Goal: Task Accomplishment & Management: Manage account settings

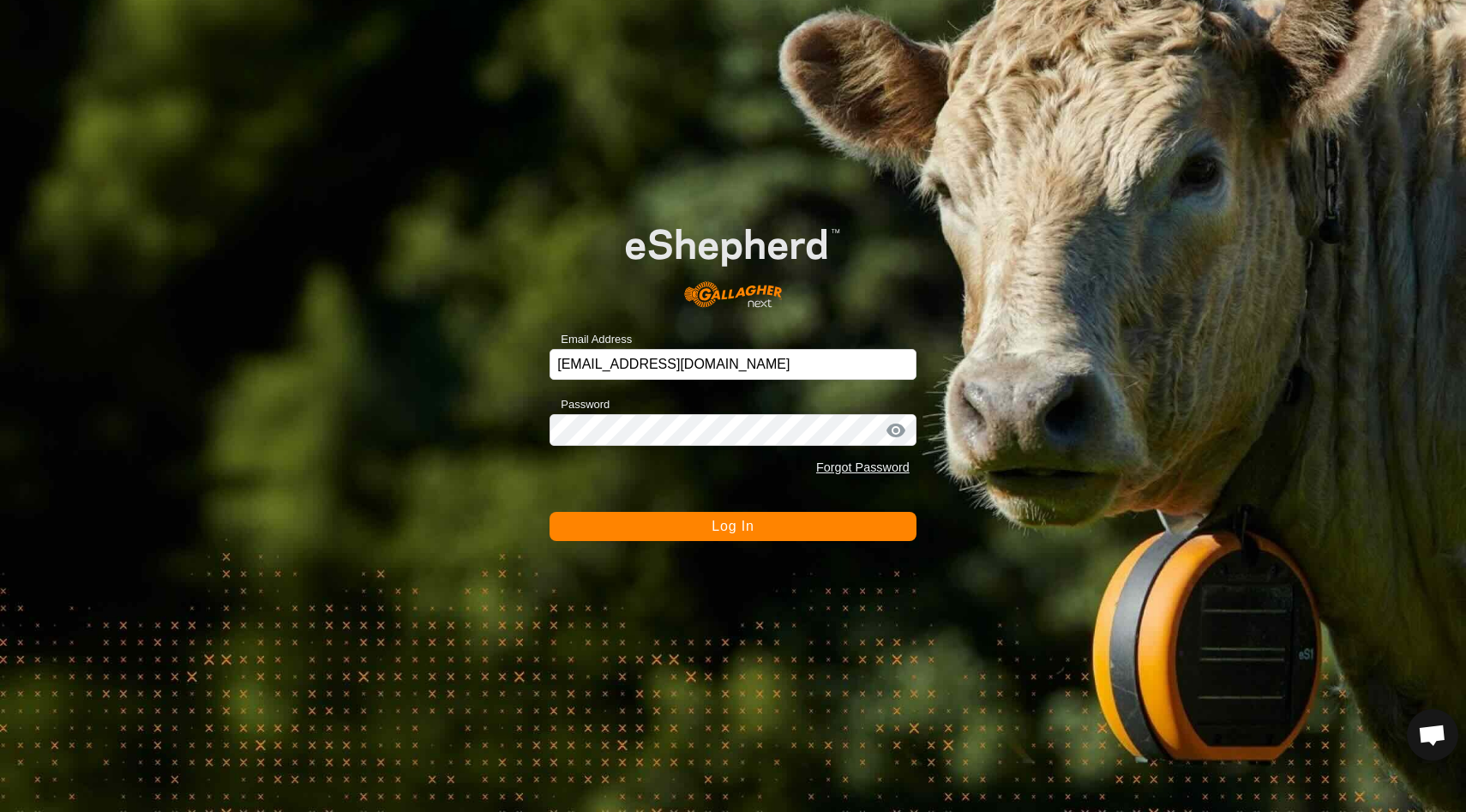
click at [748, 525] on span "Log In" at bounding box center [732, 526] width 42 height 15
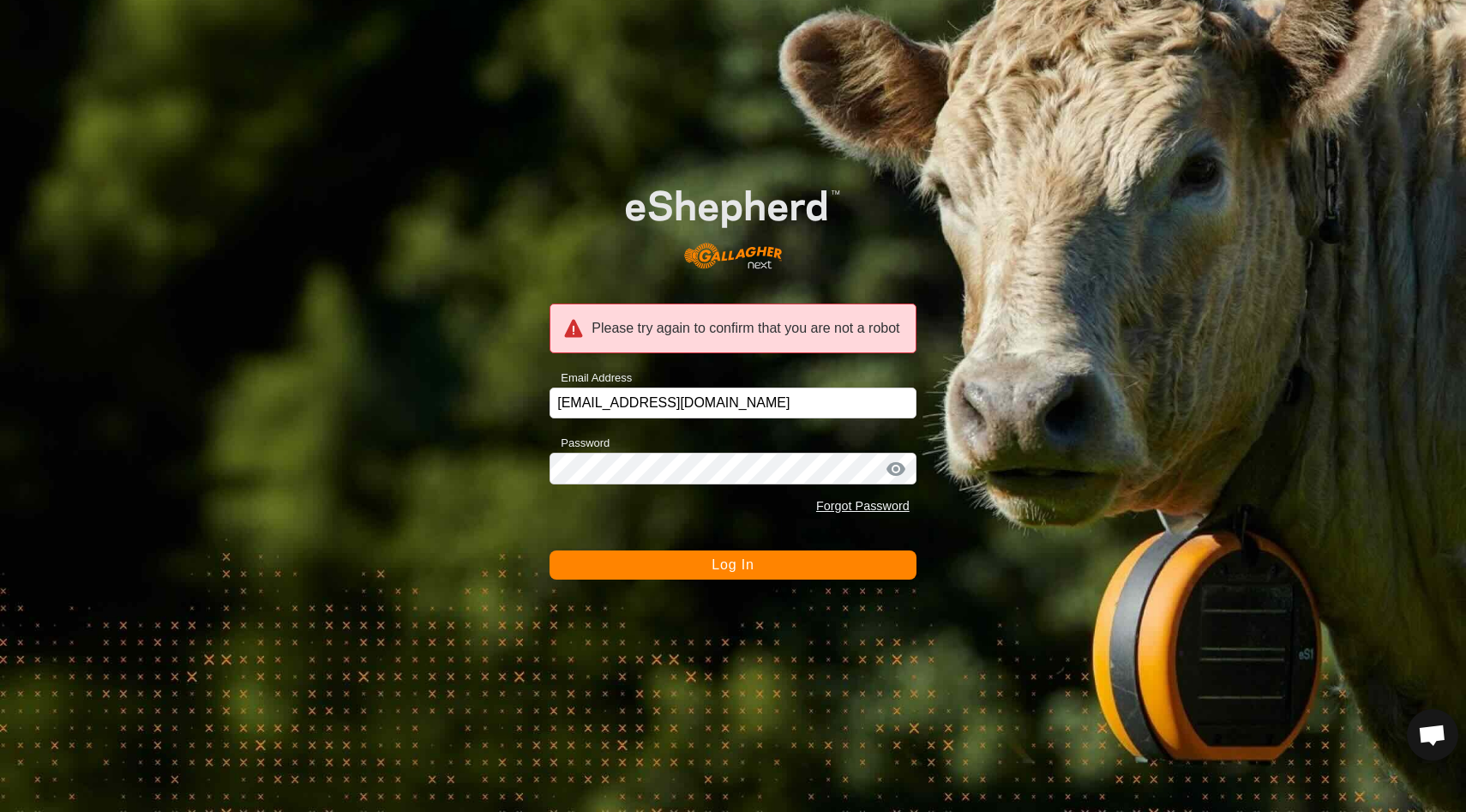
click at [746, 570] on span "Log In" at bounding box center [732, 565] width 42 height 15
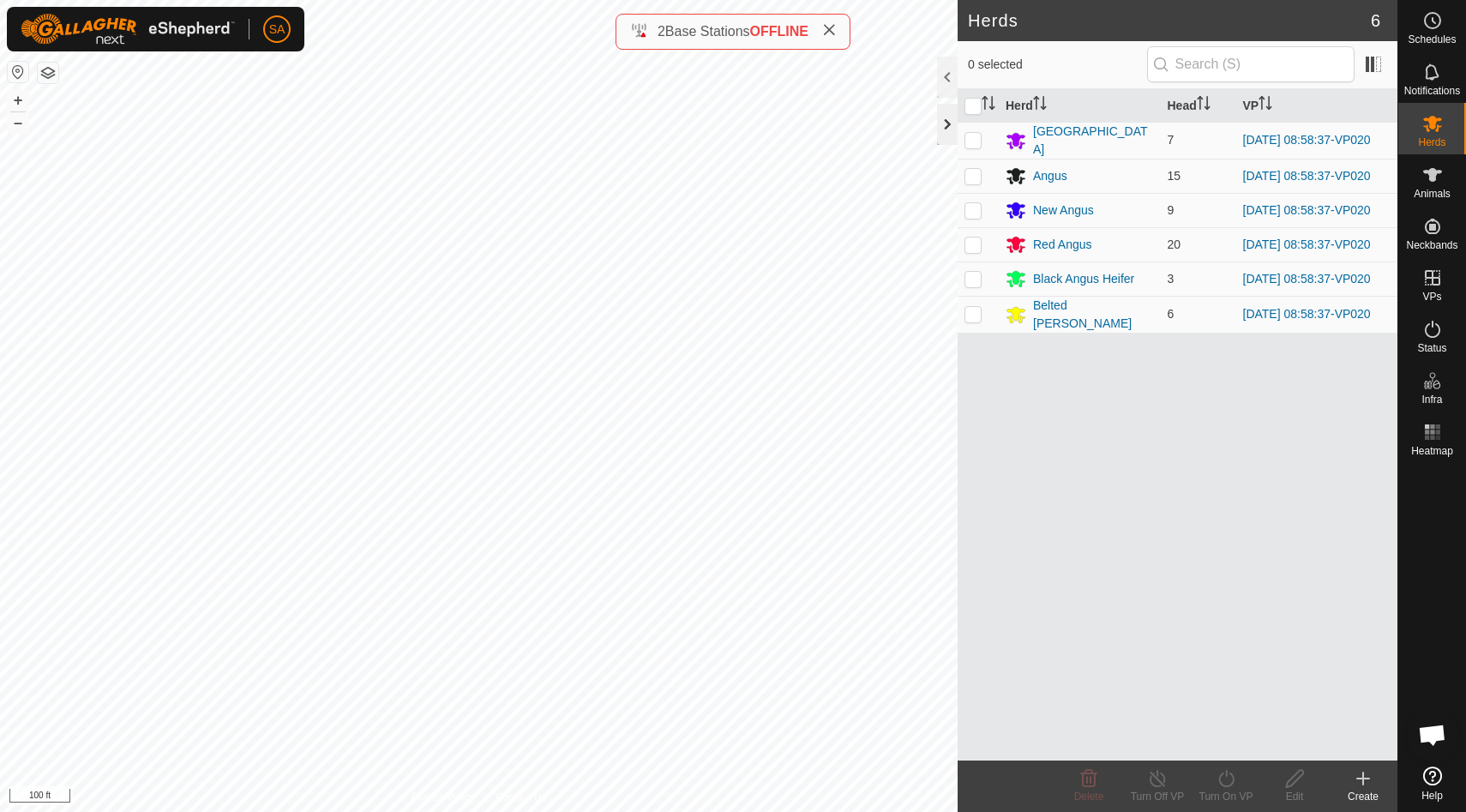
click at [949, 120] on div at bounding box center [947, 124] width 21 height 41
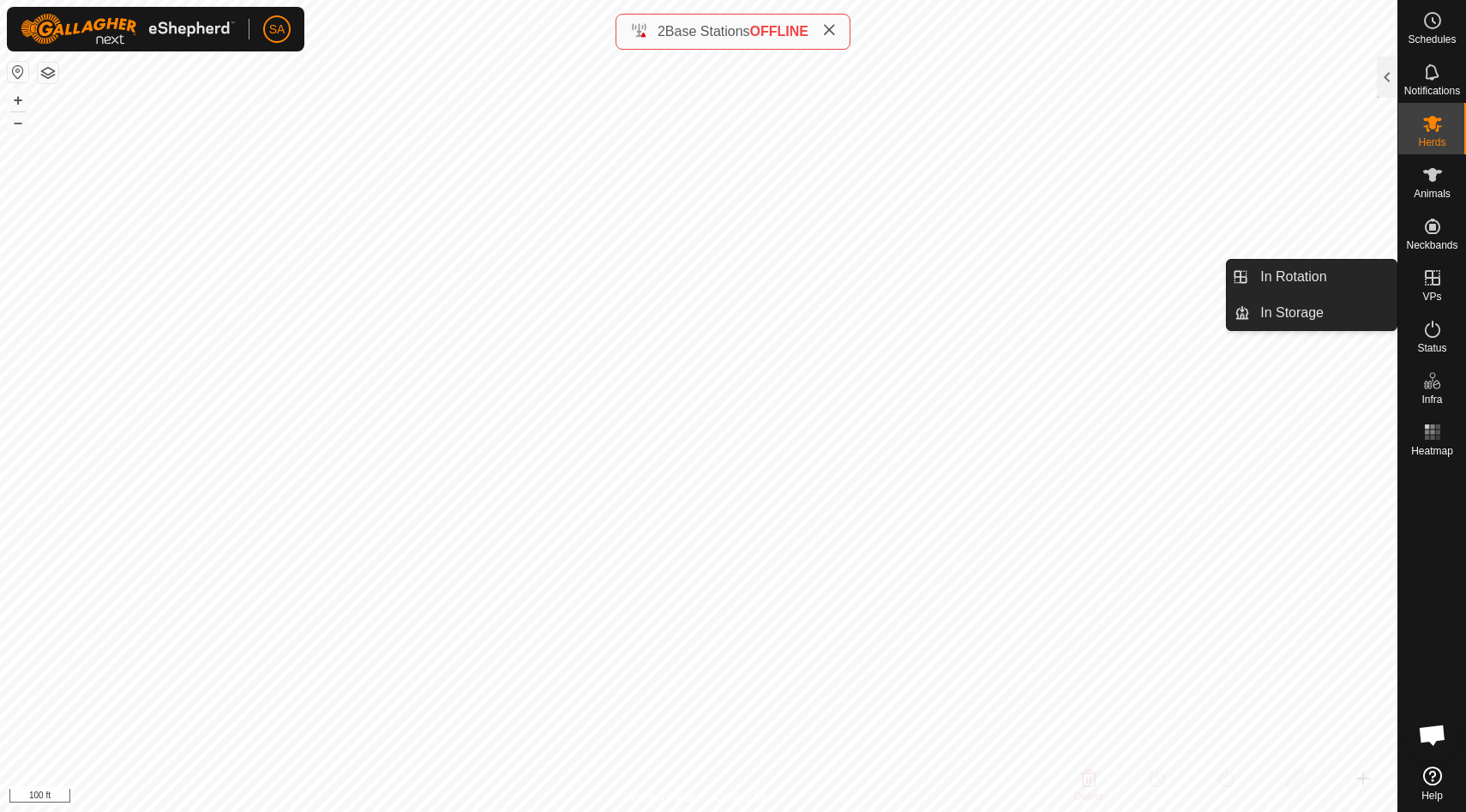
click at [1438, 282] on icon at bounding box center [1432, 277] width 15 height 15
click at [1346, 282] on link "In Rotation" at bounding box center [1322, 277] width 146 height 35
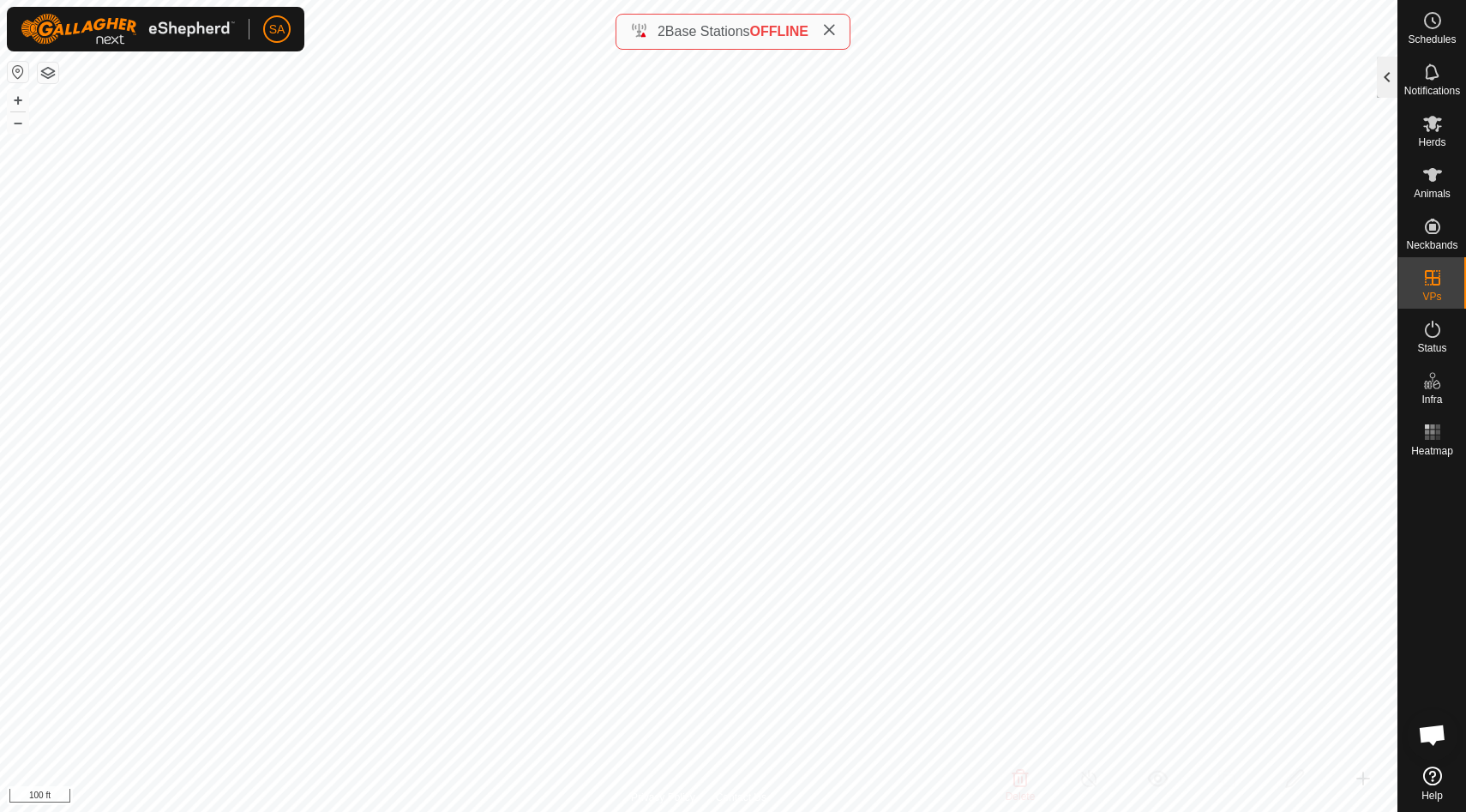
click at [1390, 77] on div at bounding box center [1387, 76] width 21 height 41
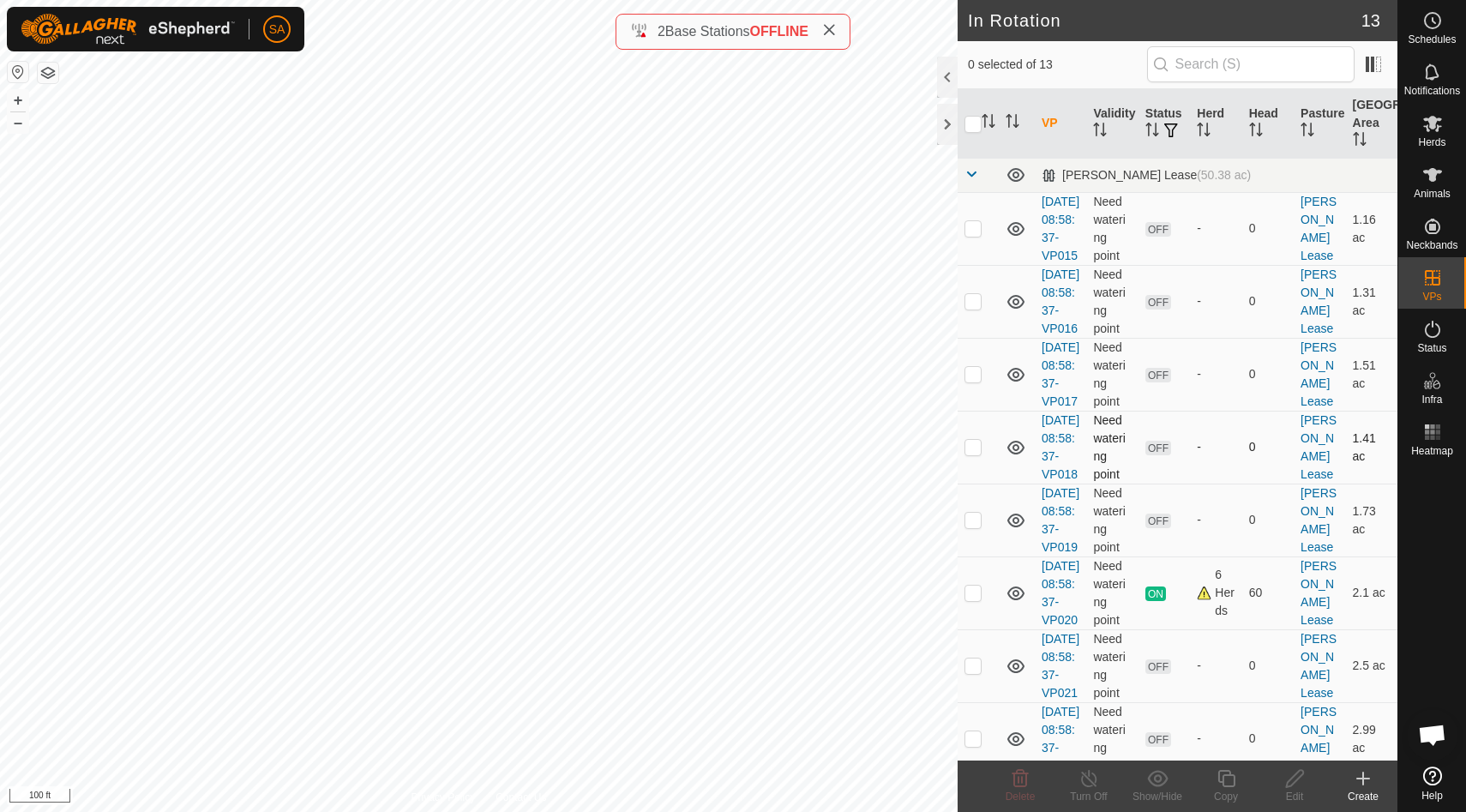
click at [972, 454] on p-checkbox at bounding box center [972, 446] width 17 height 14
click at [1023, 773] on icon at bounding box center [1020, 778] width 16 height 17
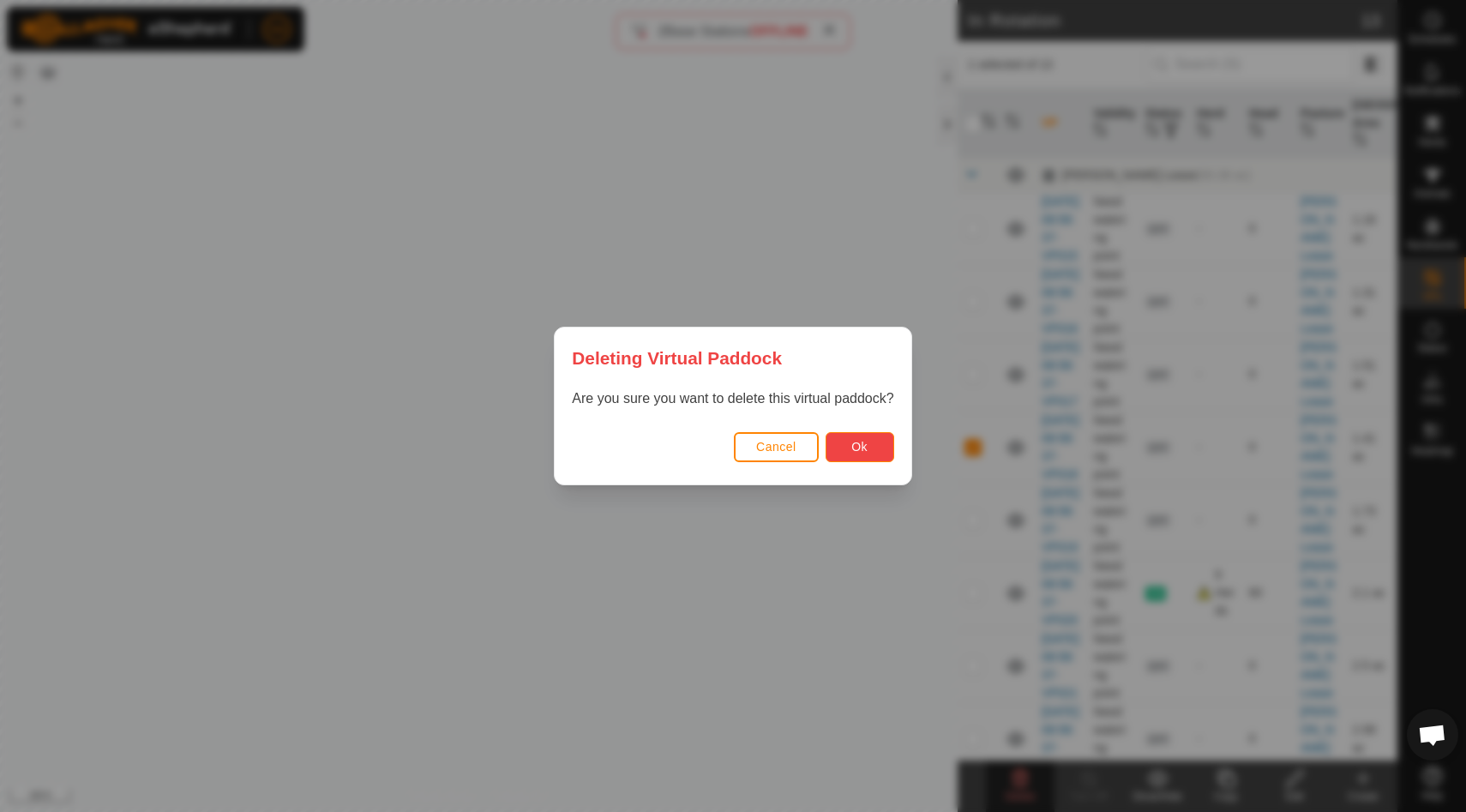
click at [863, 444] on span "Ok" at bounding box center [859, 446] width 16 height 14
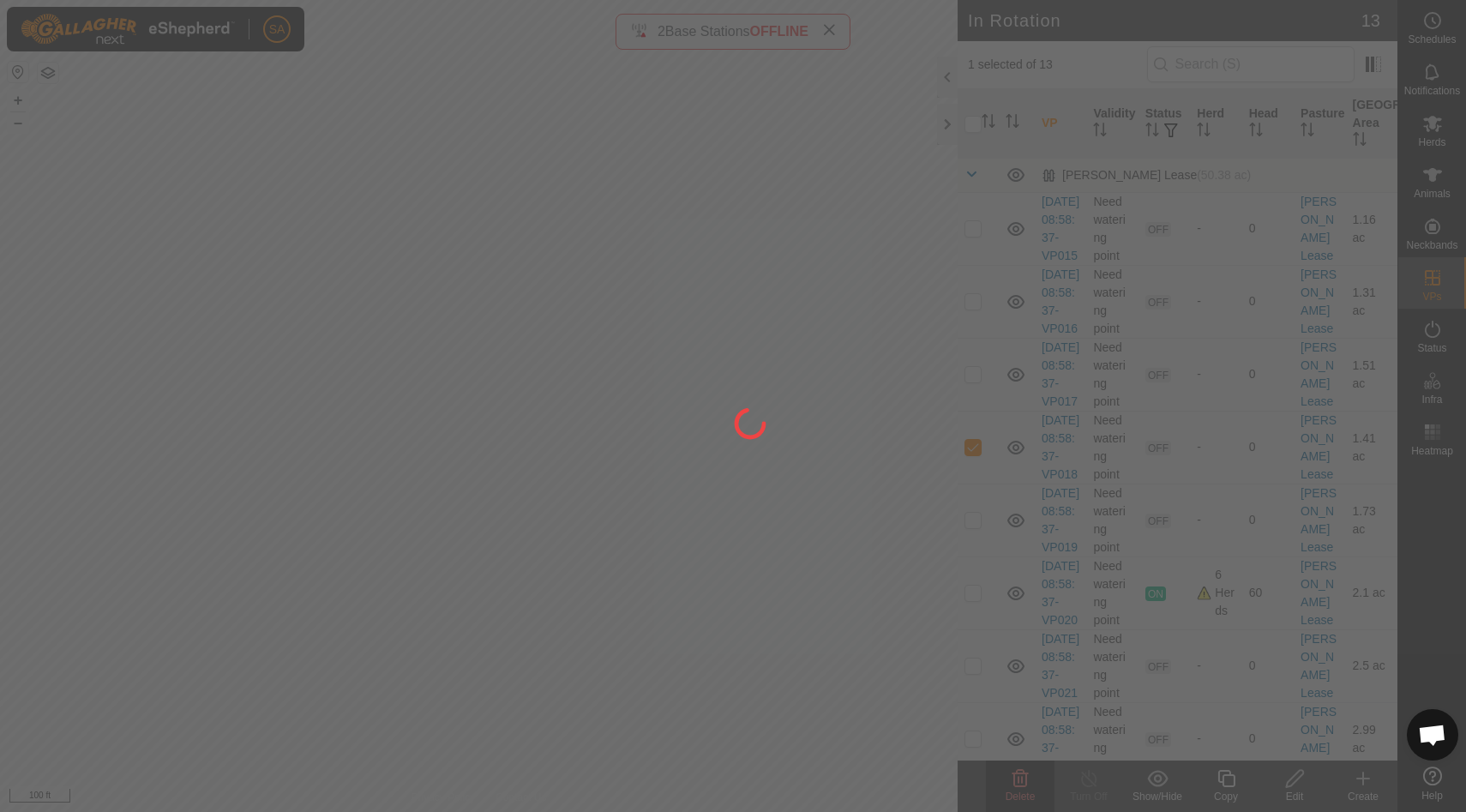
checkbox input "false"
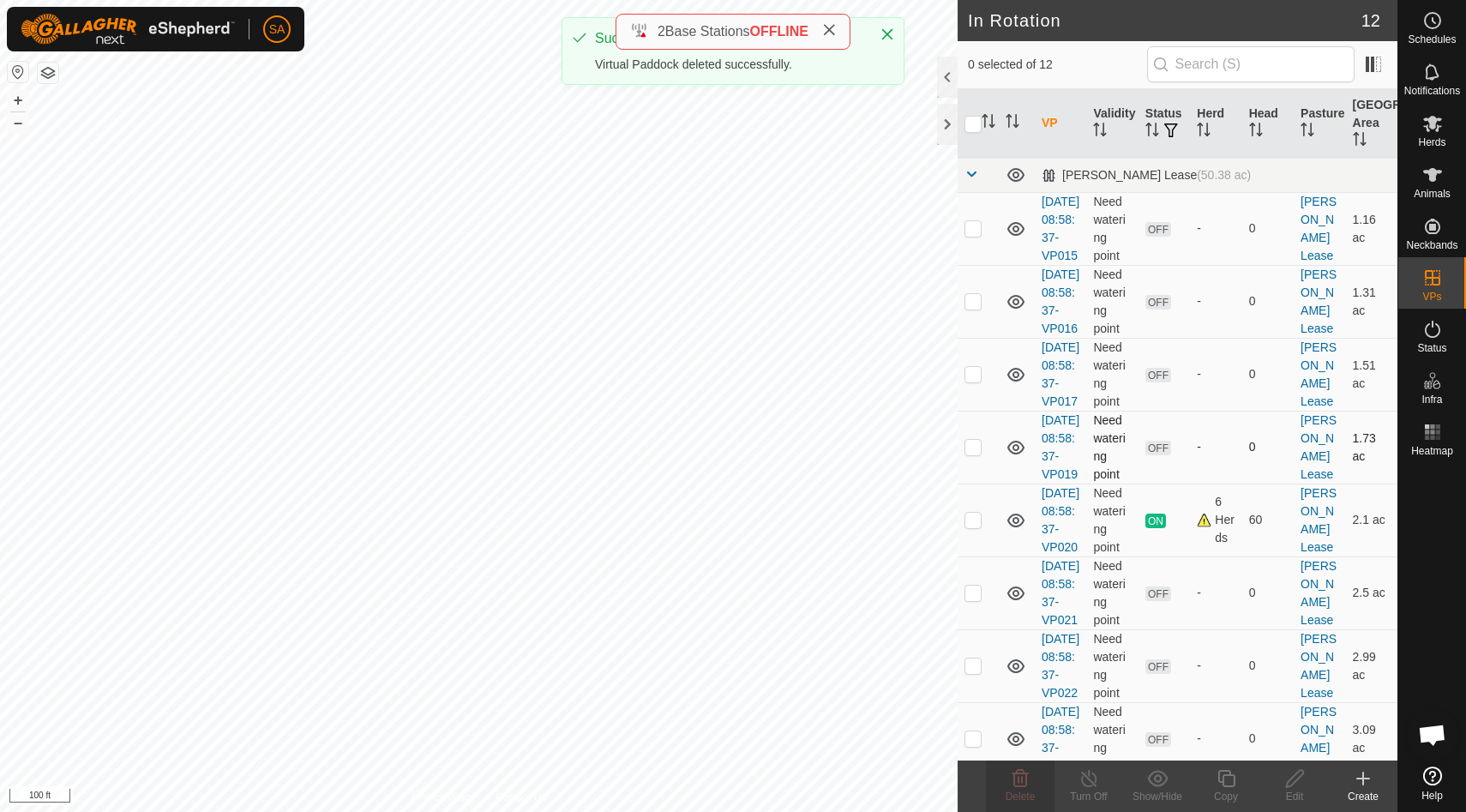
click at [971, 454] on p-checkbox at bounding box center [972, 446] width 17 height 14
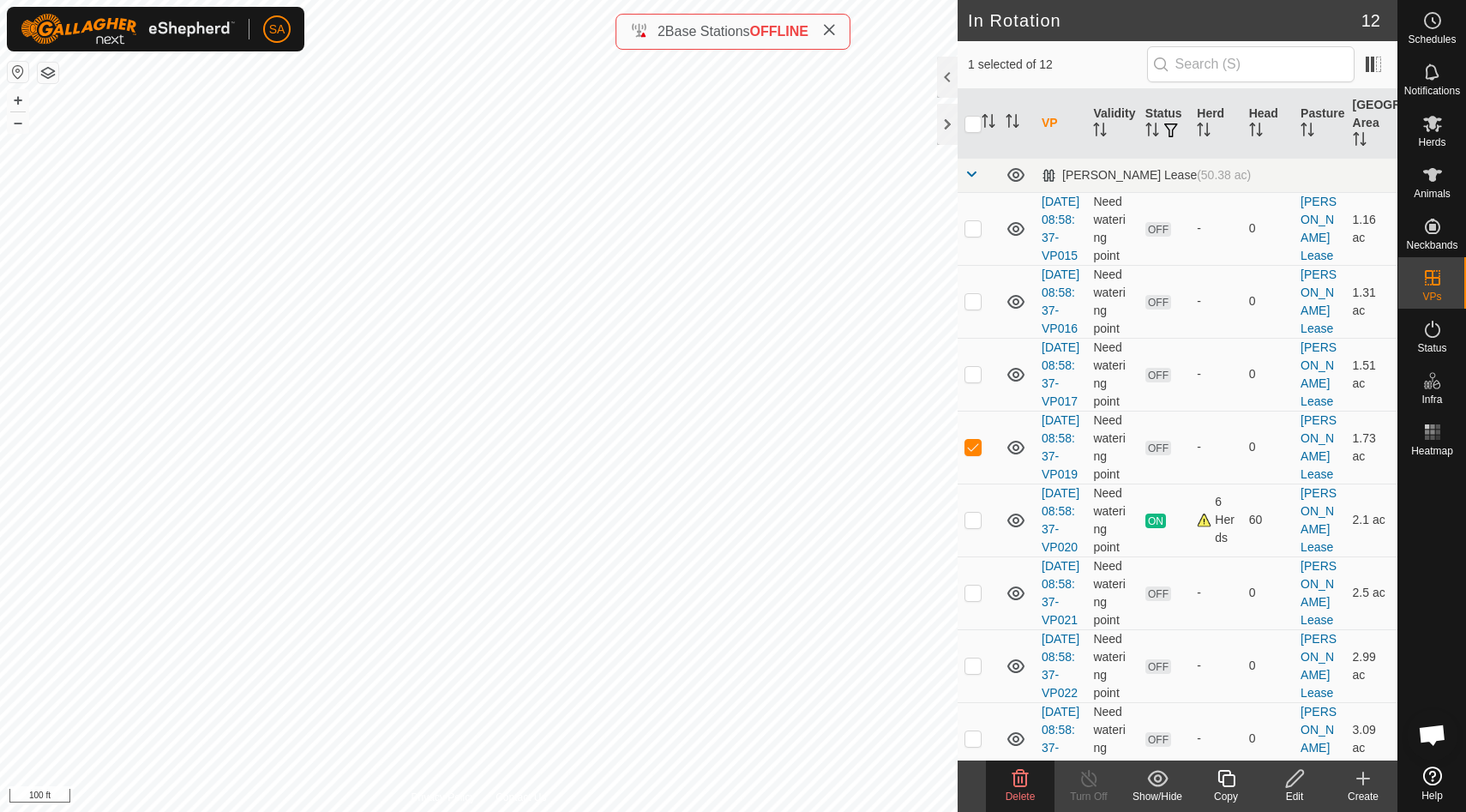
click at [1019, 780] on icon at bounding box center [1020, 778] width 16 height 17
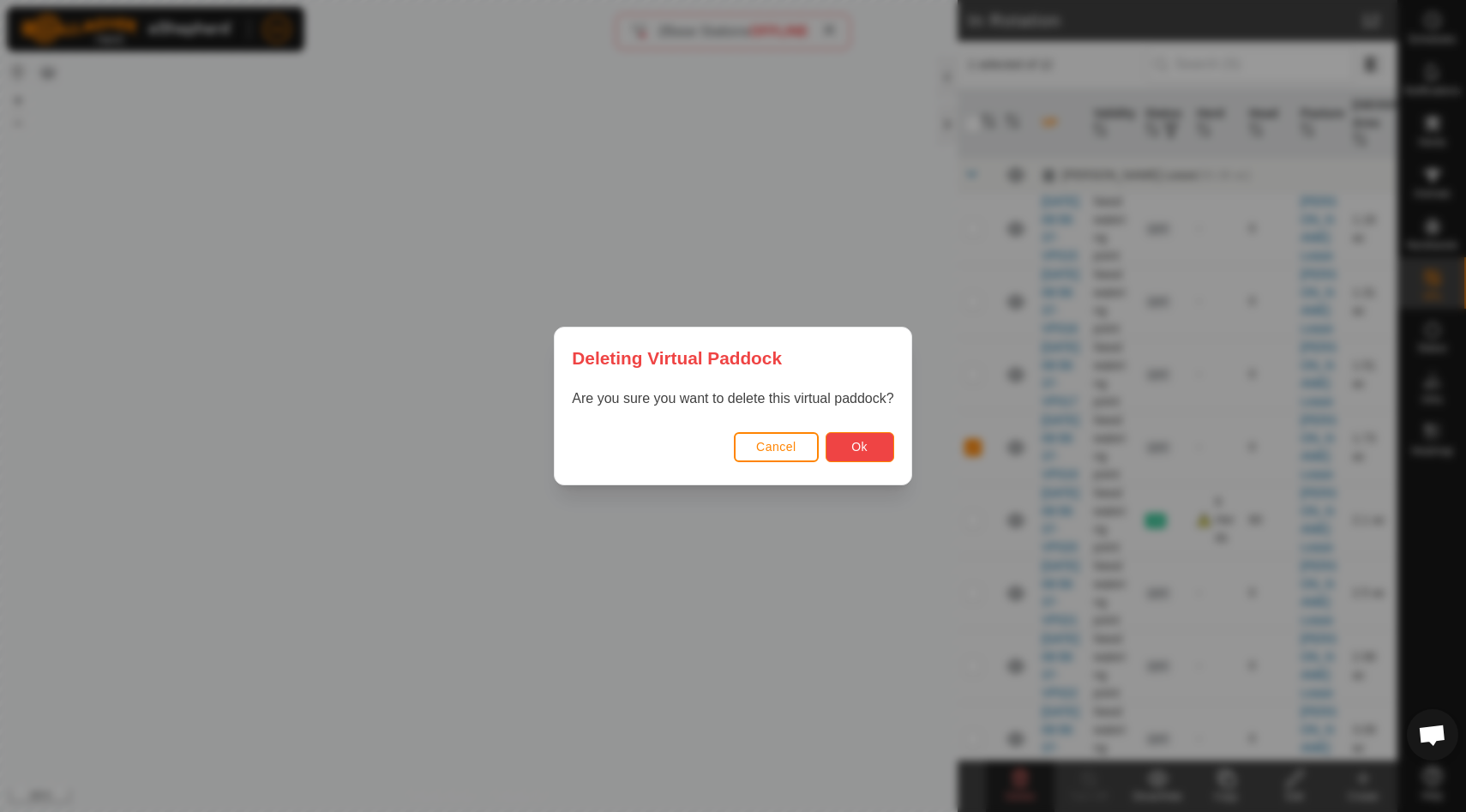
click at [860, 446] on span "Ok" at bounding box center [859, 446] width 16 height 14
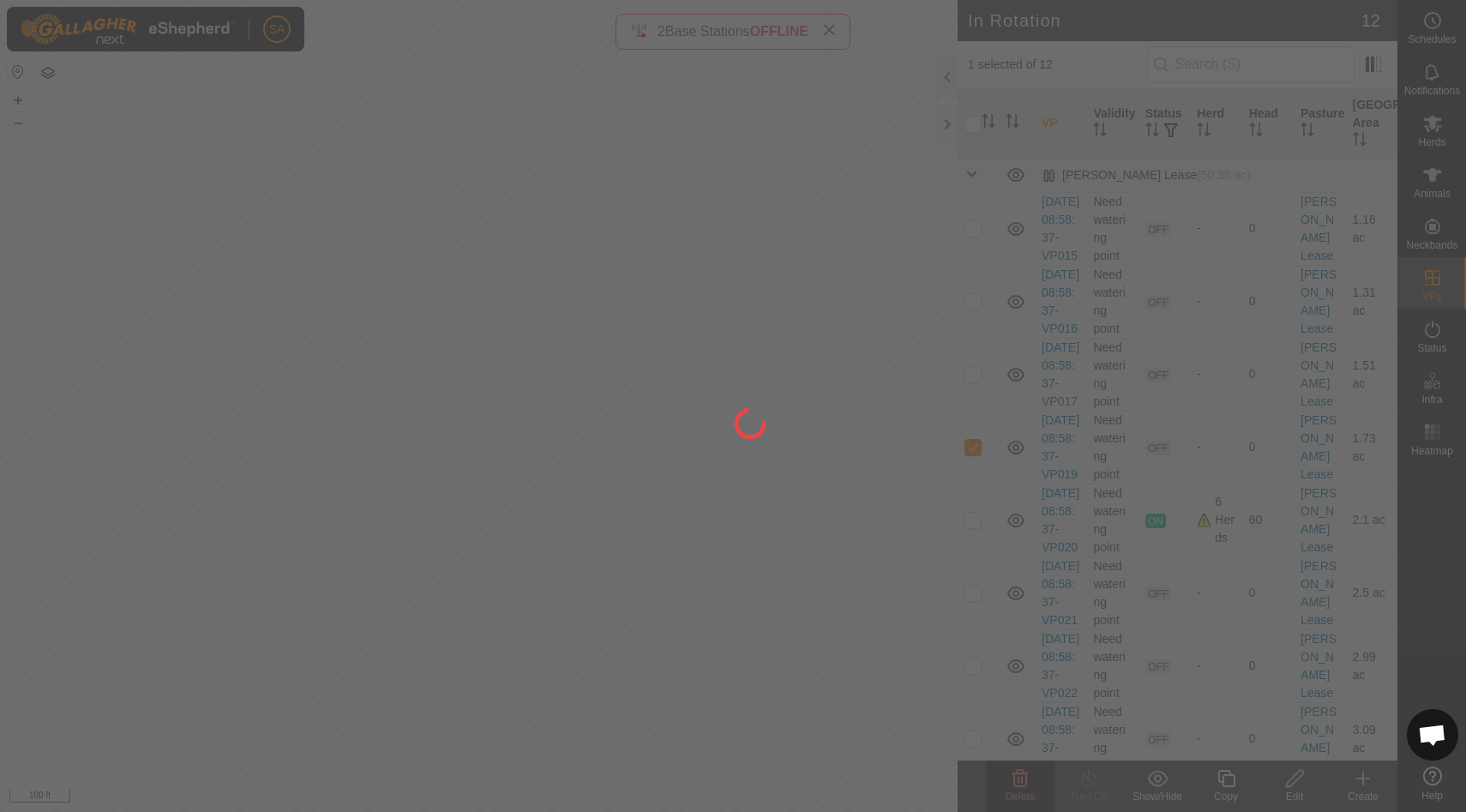
checkbox input "false"
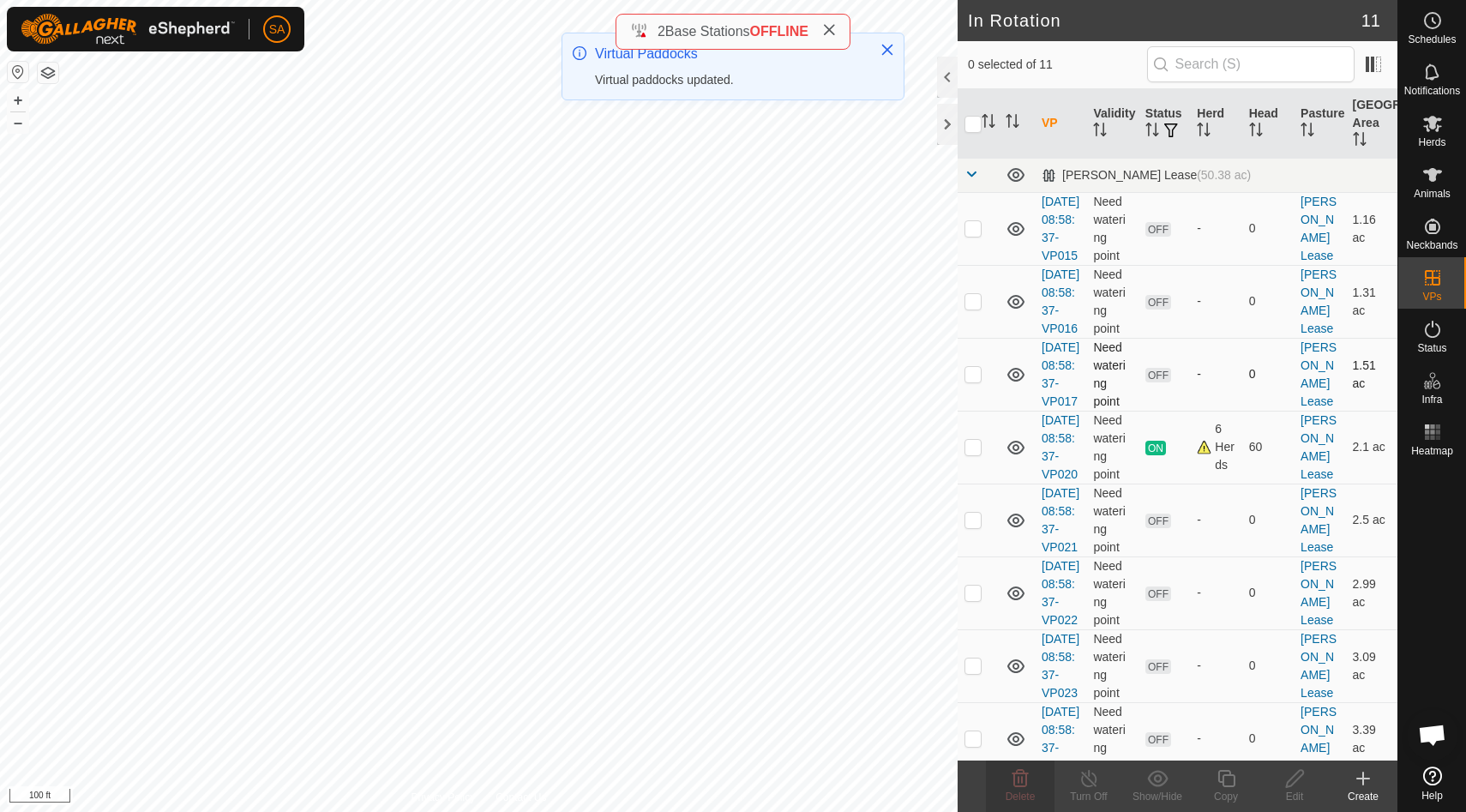
click at [973, 381] on p-checkbox at bounding box center [972, 373] width 17 height 14
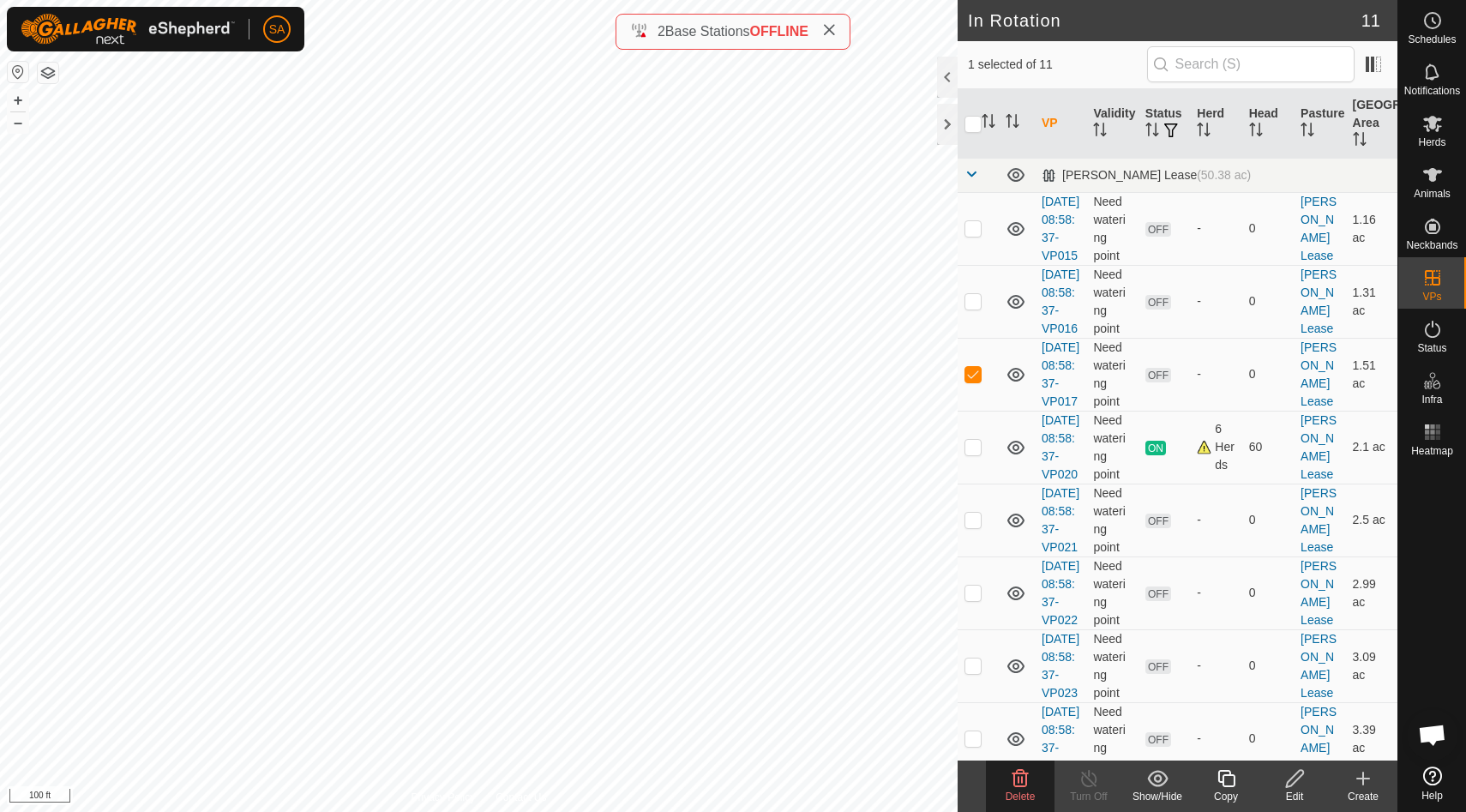
click at [1027, 786] on icon at bounding box center [1019, 778] width 21 height 21
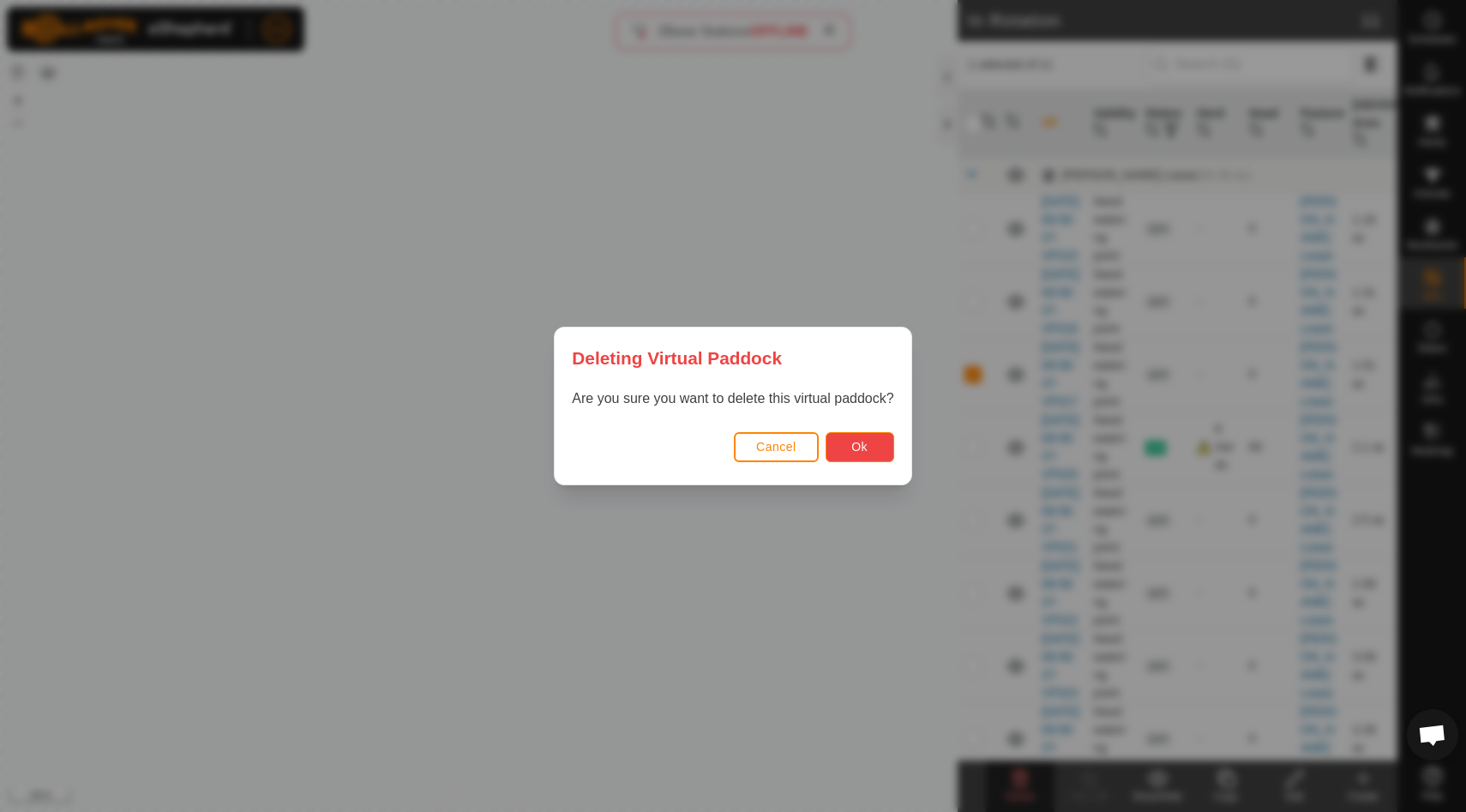
click at [869, 440] on button "Ok" at bounding box center [859, 446] width 68 height 30
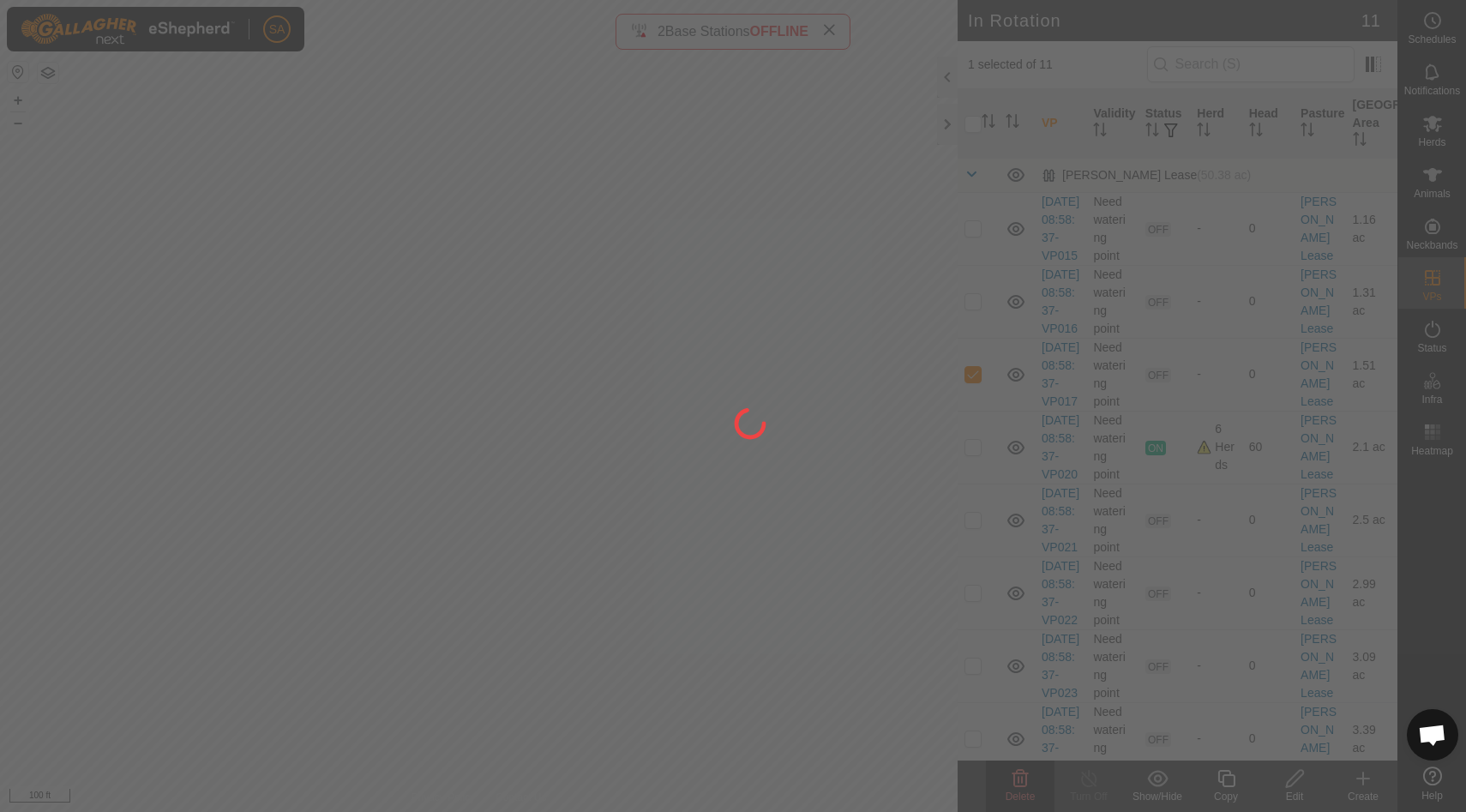
checkbox input "false"
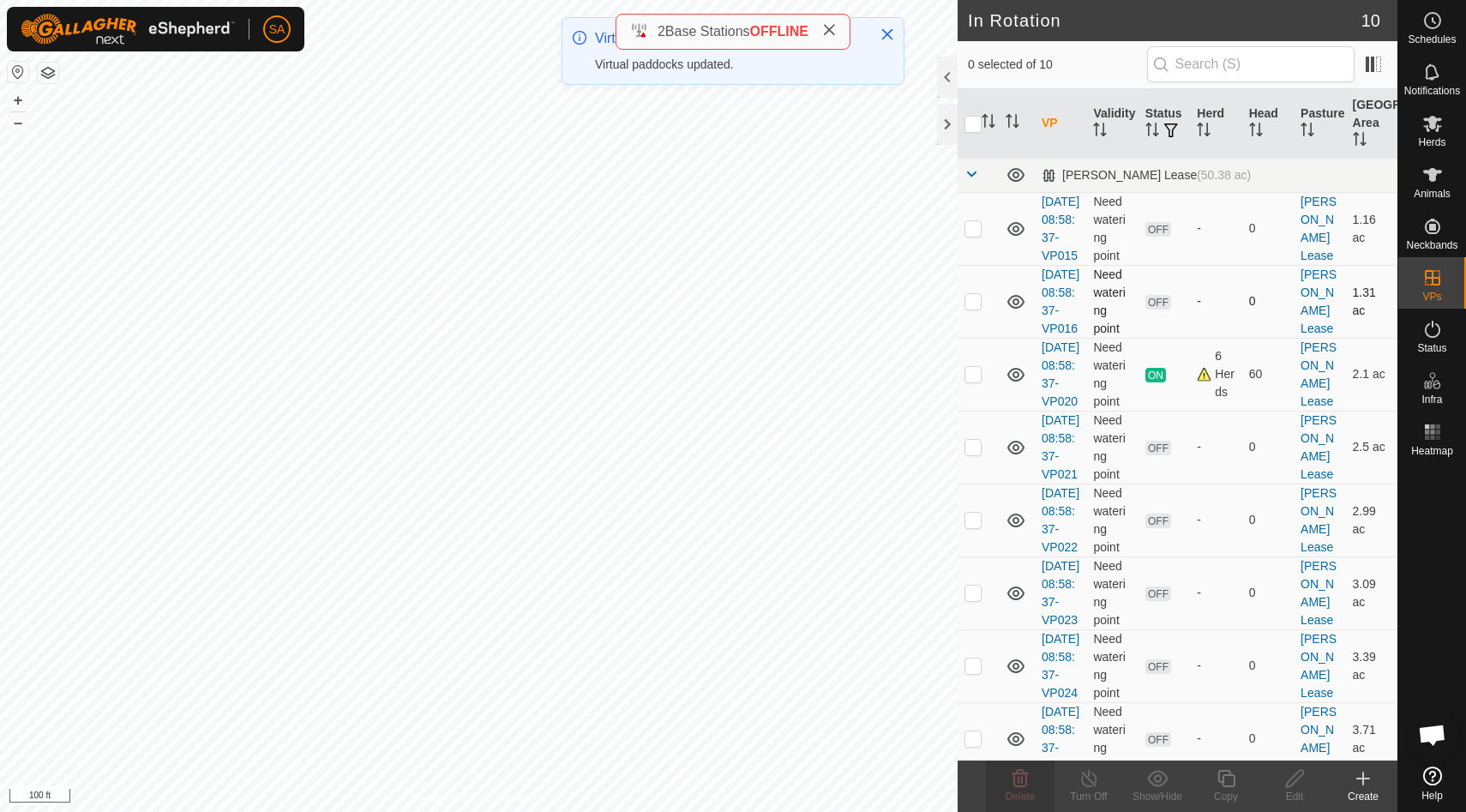
click at [973, 307] on p-checkbox at bounding box center [972, 300] width 17 height 14
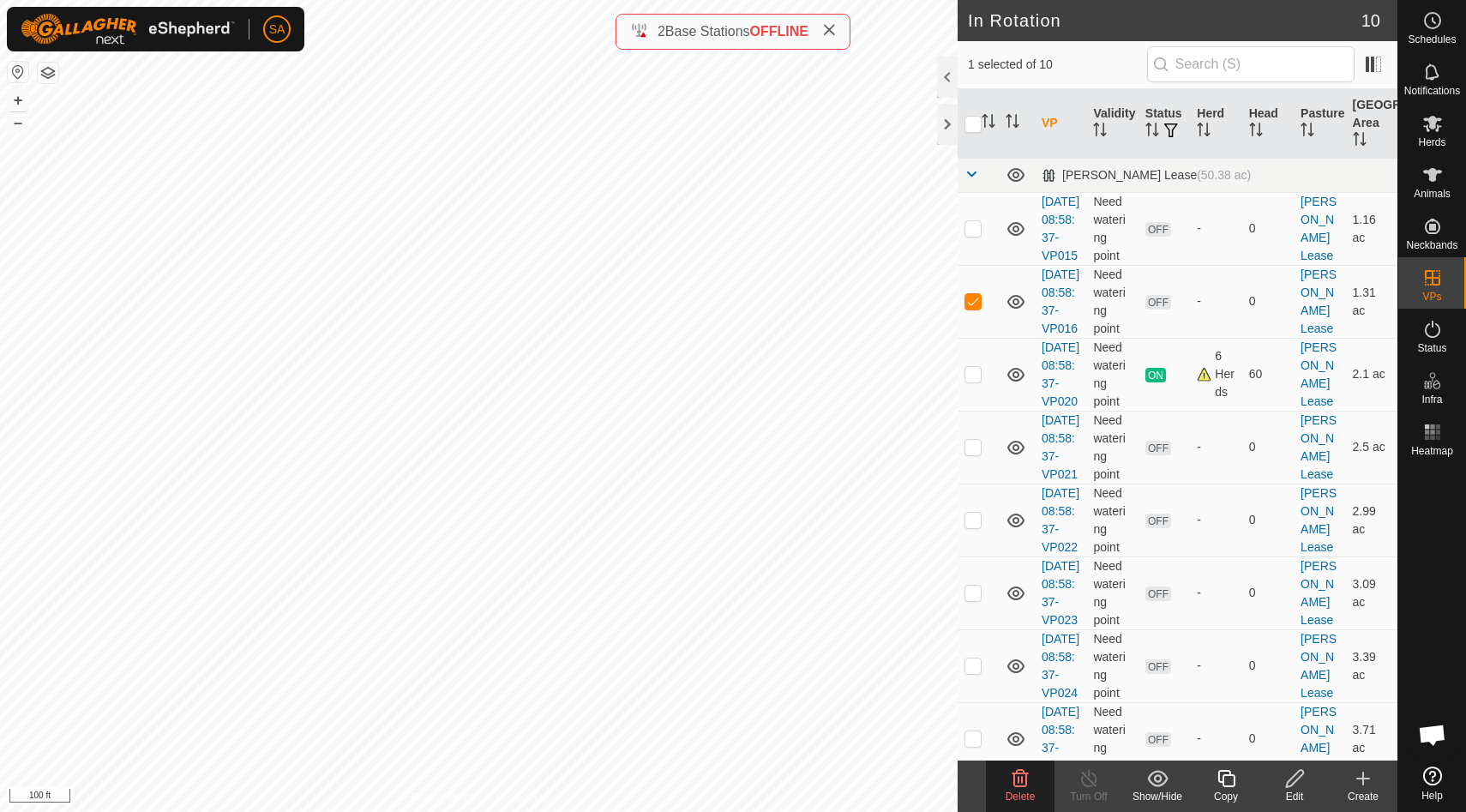
click at [1016, 789] on div "Delete" at bounding box center [1019, 796] width 68 height 15
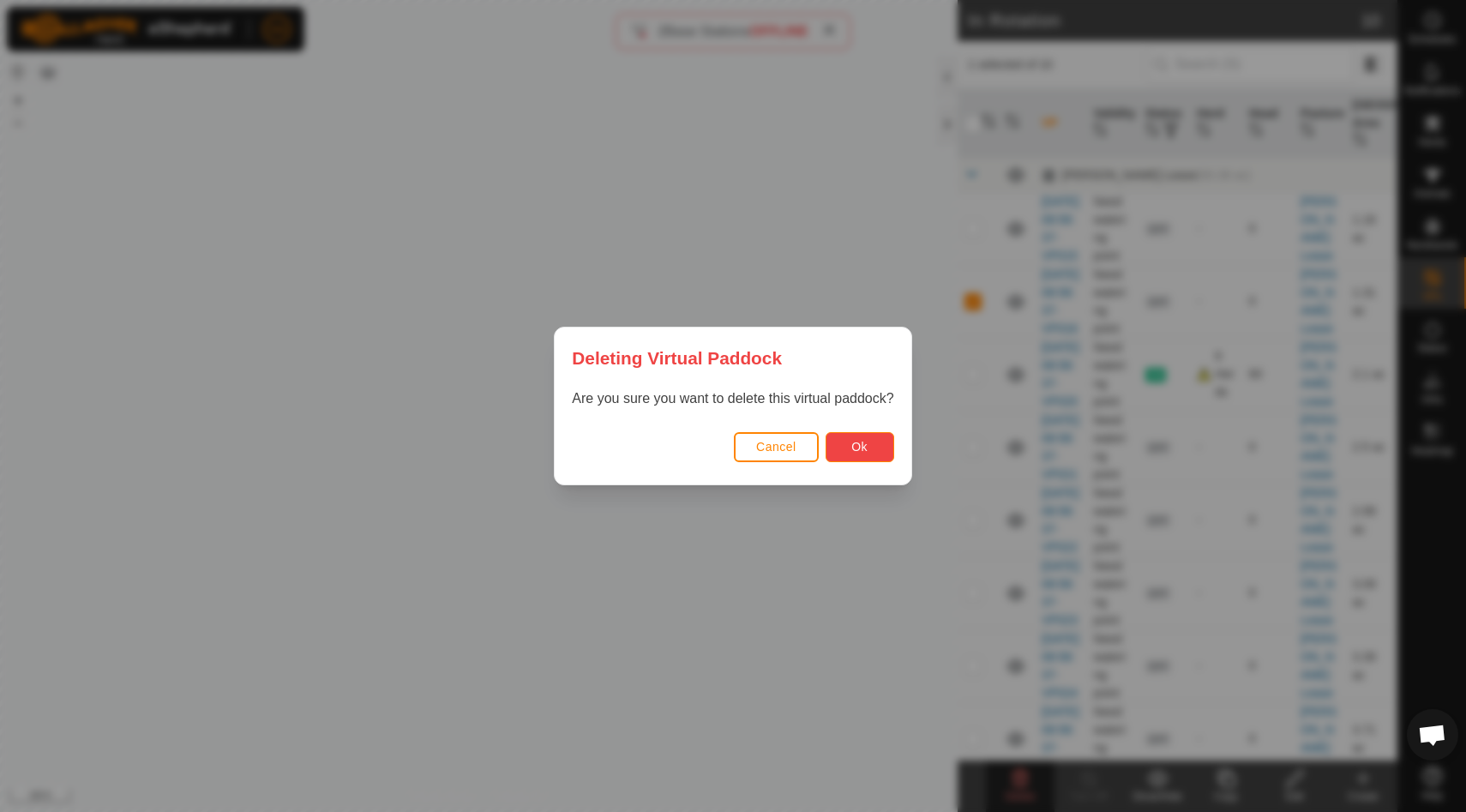
click at [871, 456] on button "Ok" at bounding box center [859, 446] width 68 height 30
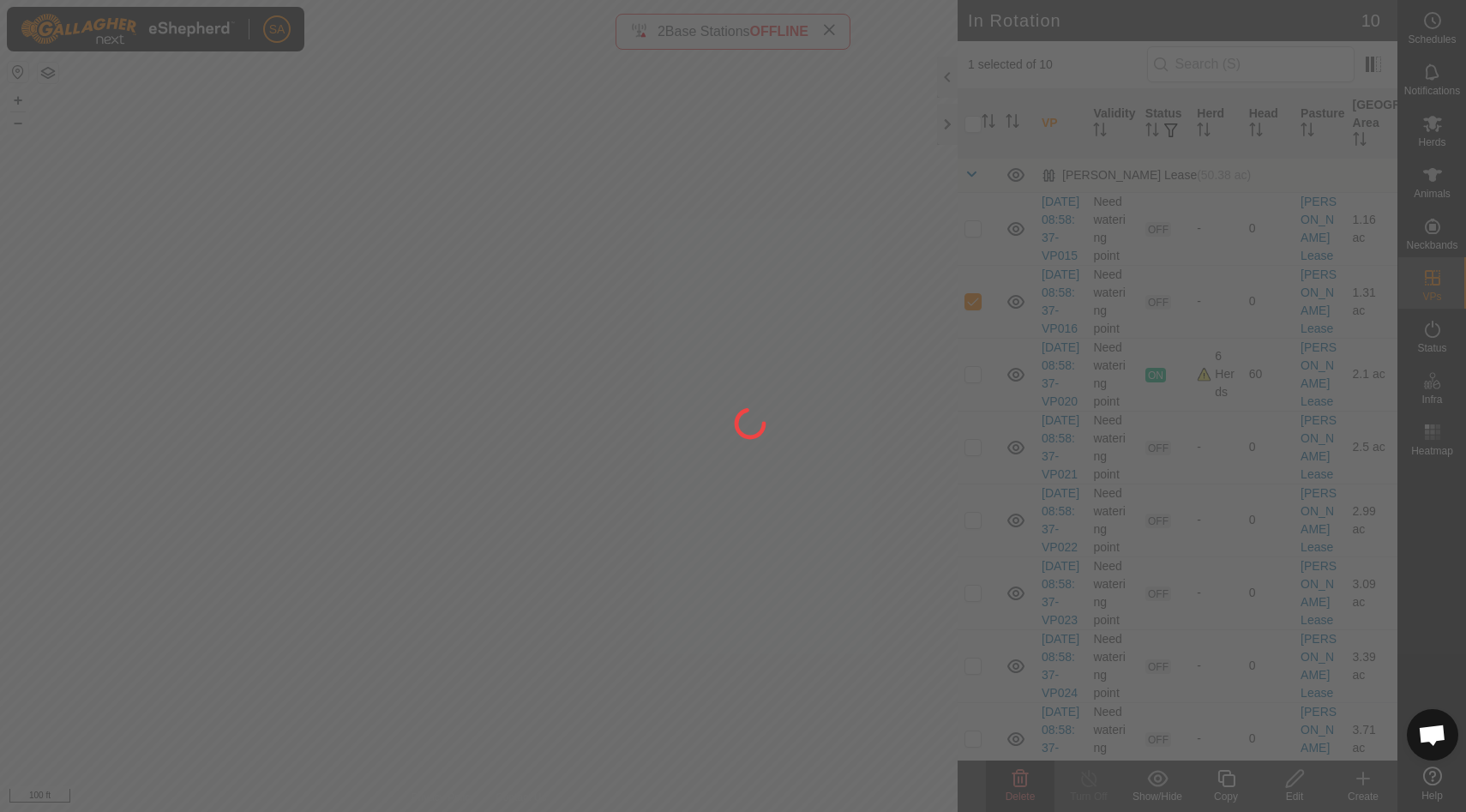
checkbox input "false"
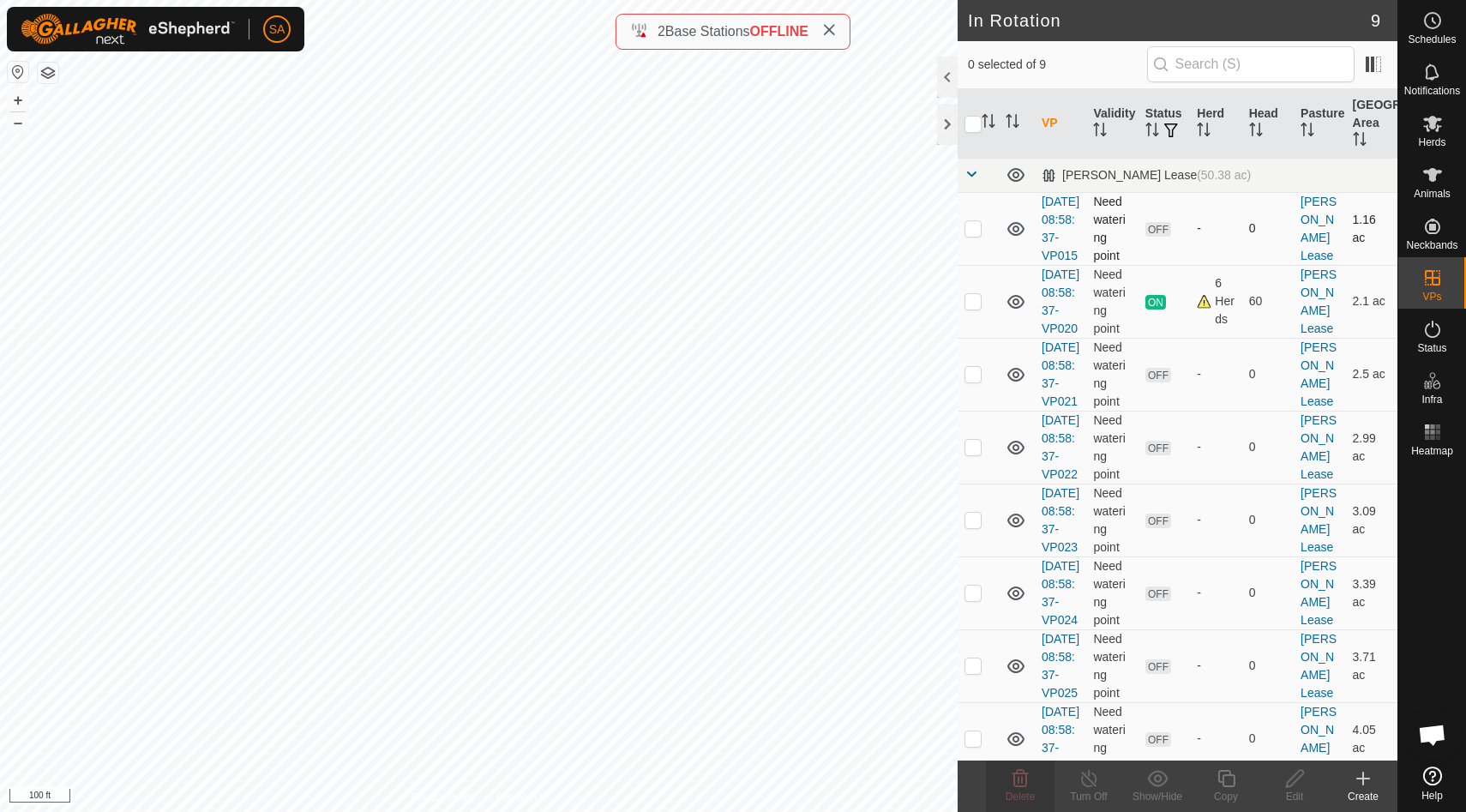
click at [973, 234] on p-checkbox at bounding box center [972, 227] width 17 height 14
click at [1018, 794] on span "Delete" at bounding box center [1020, 796] width 30 height 12
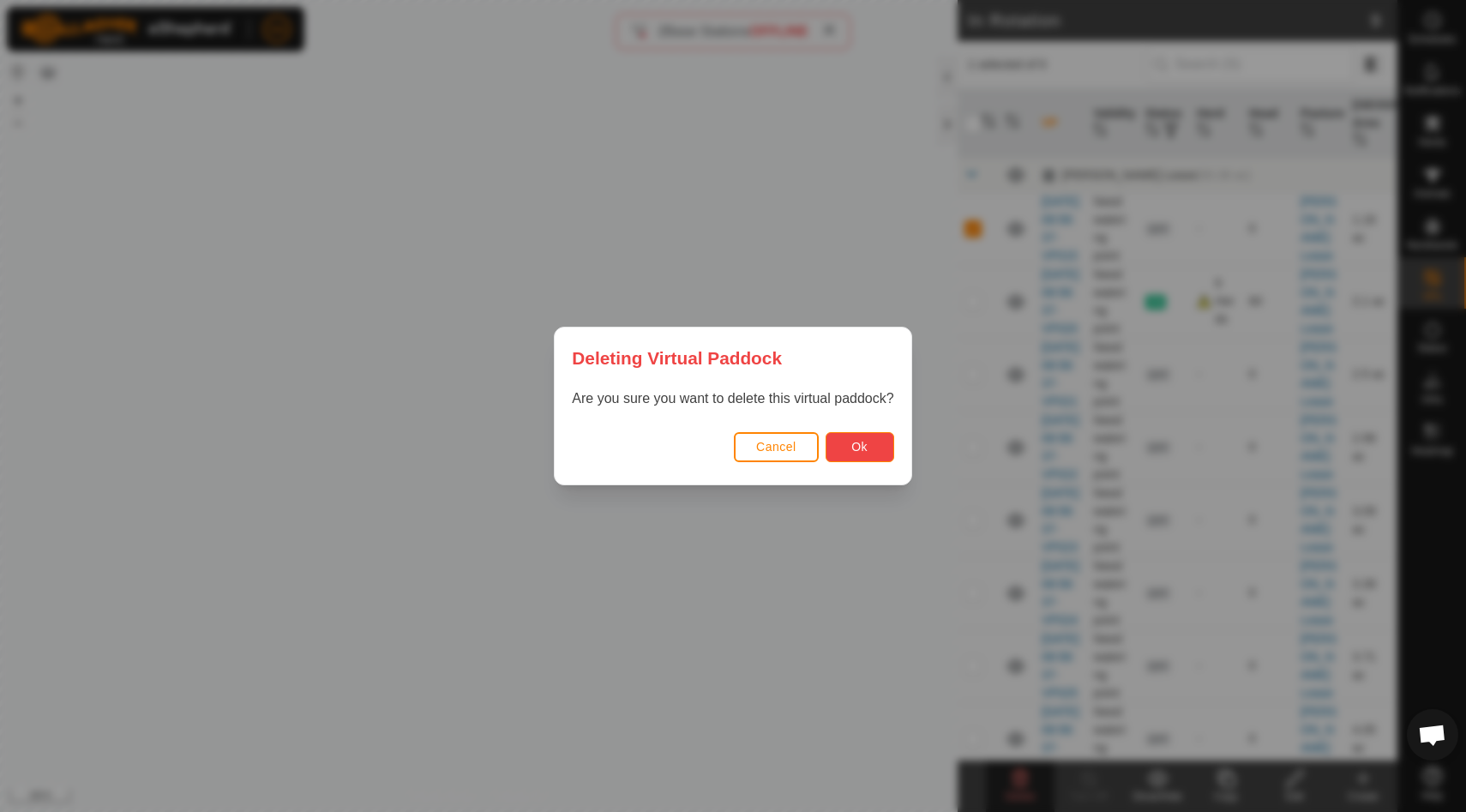
click at [863, 446] on span "Ok" at bounding box center [859, 446] width 16 height 14
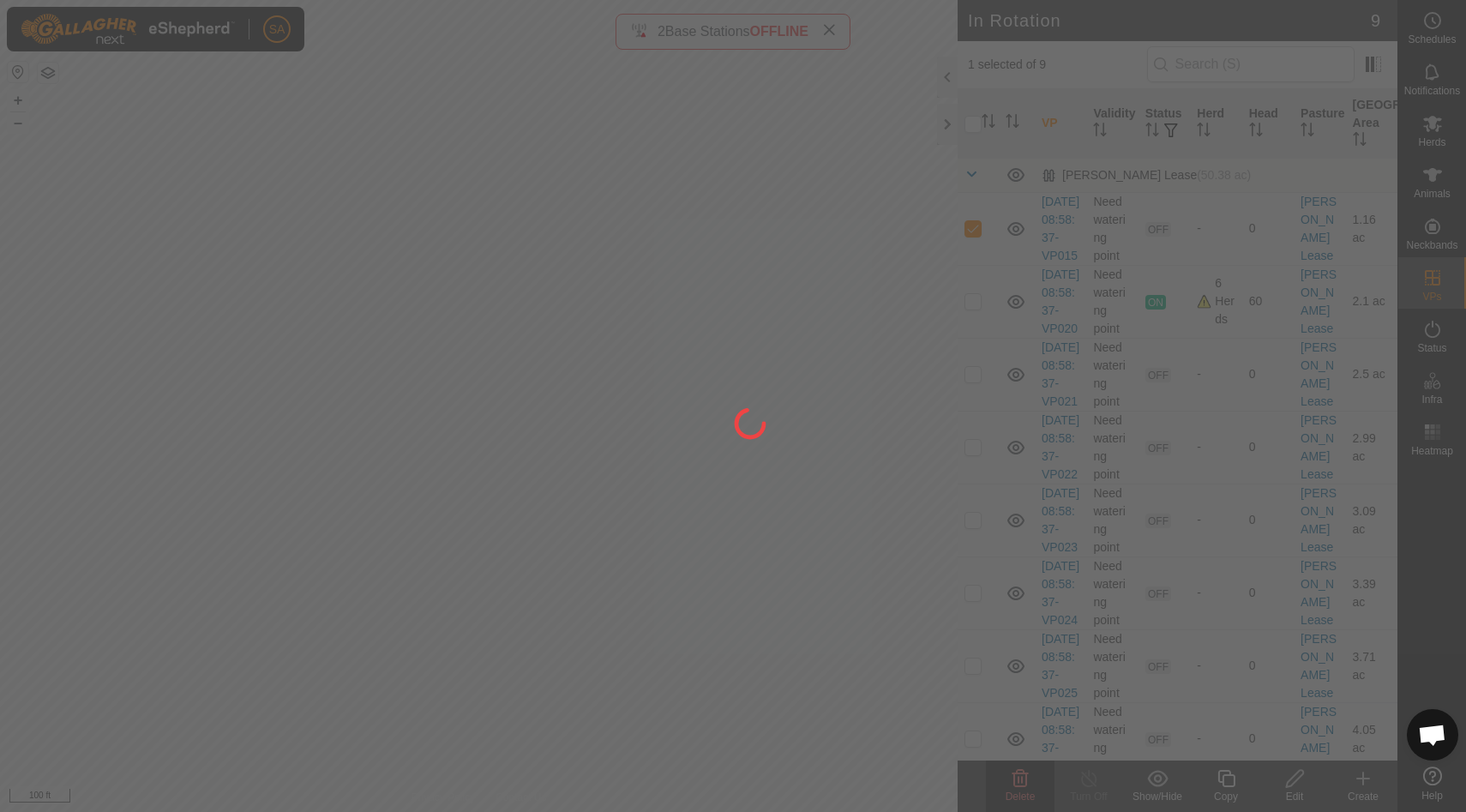
checkbox input "false"
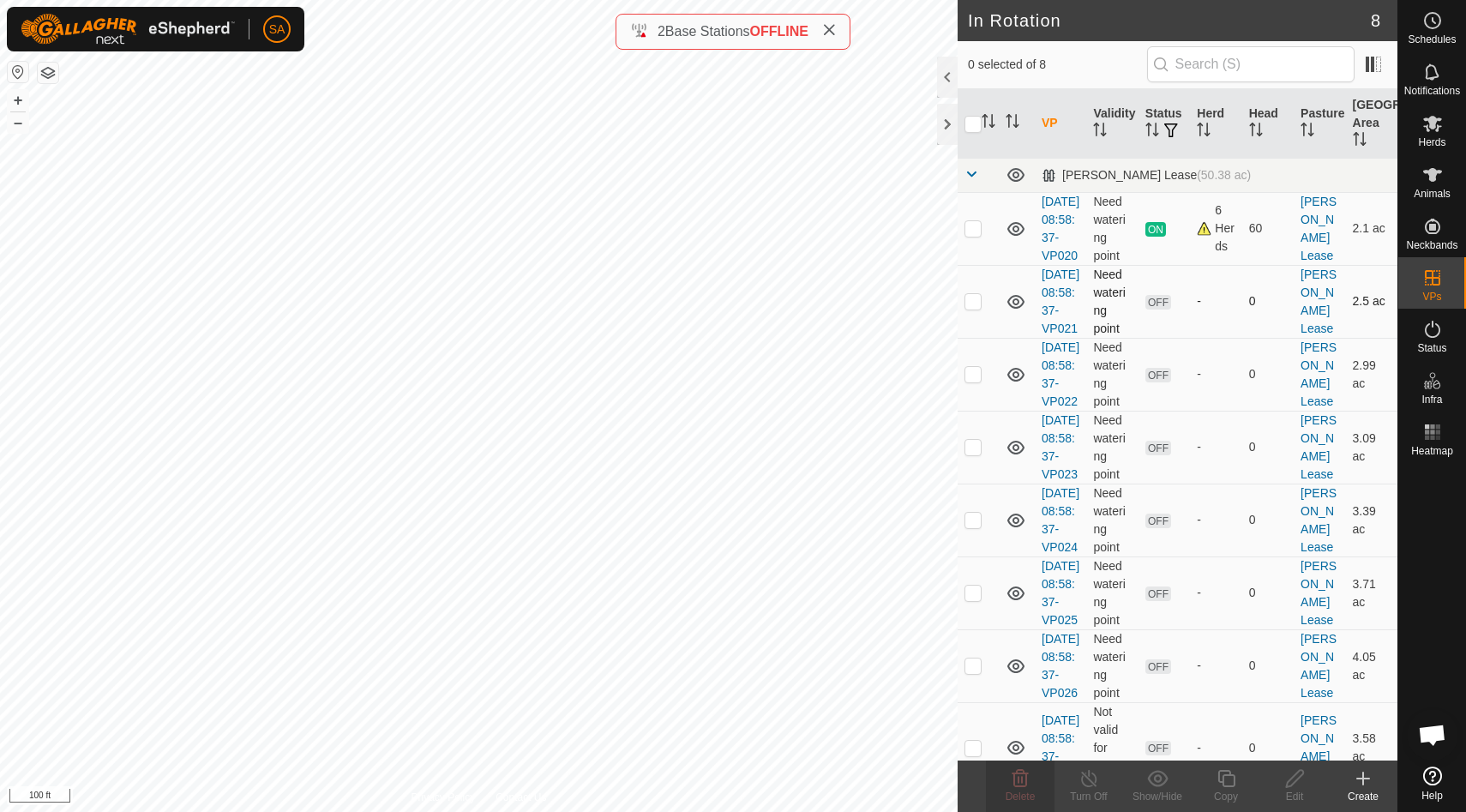
click at [972, 307] on p-checkbox at bounding box center [972, 300] width 17 height 14
checkbox input "true"
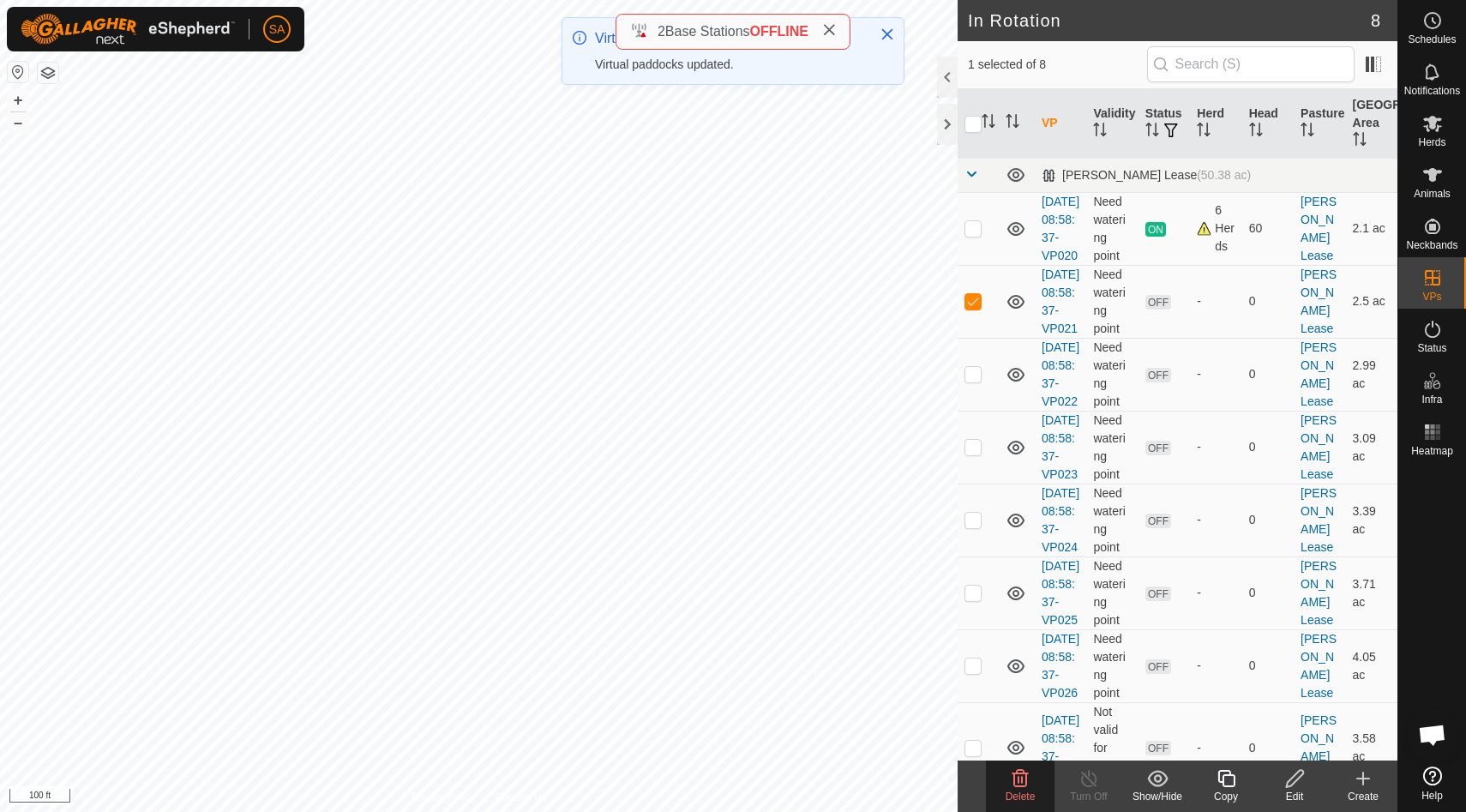
click at [972, 307] on p-checkbox at bounding box center [972, 300] width 17 height 14
checkbox input "false"
click at [971, 381] on p-checkbox at bounding box center [972, 373] width 17 height 14
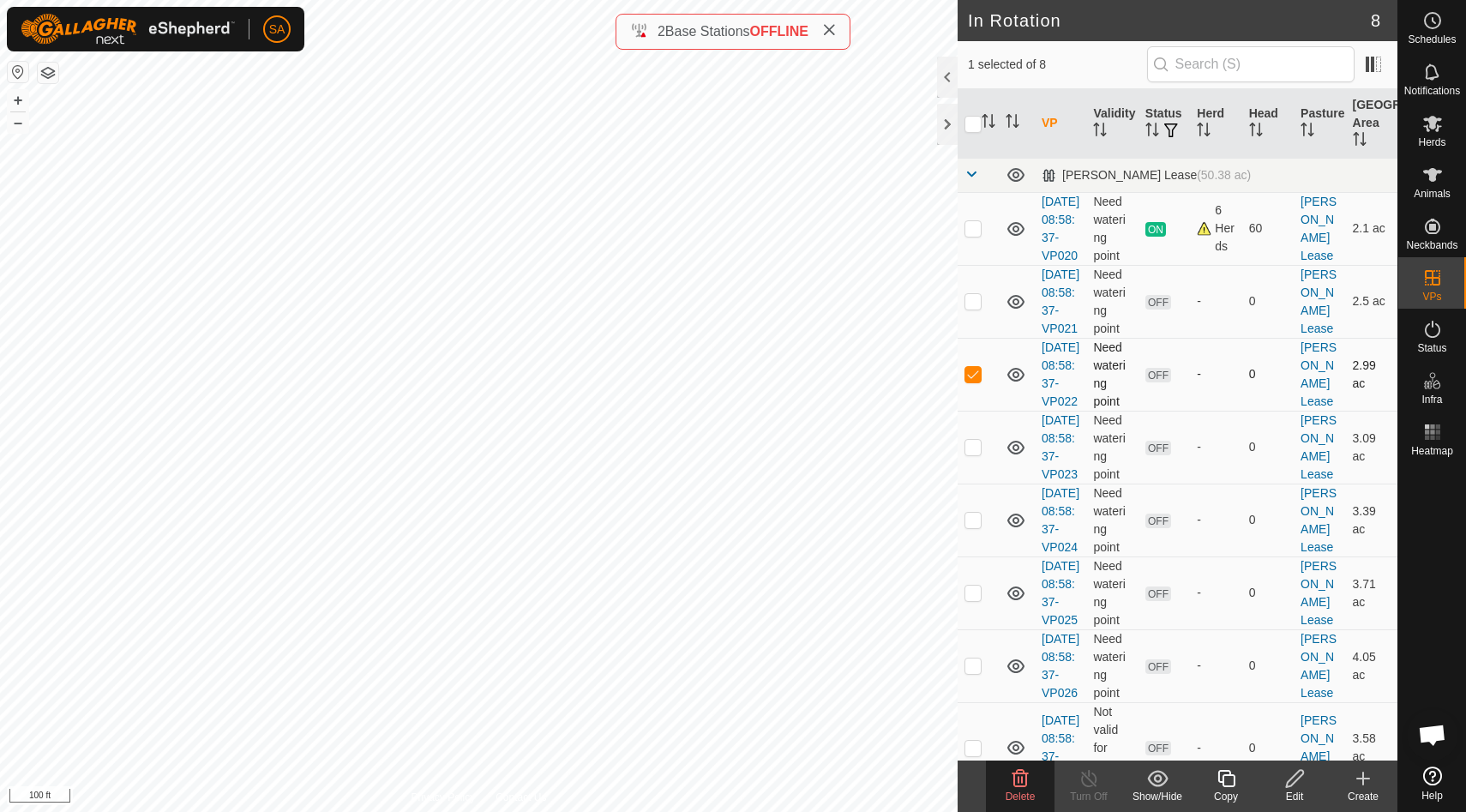
click at [971, 381] on p-checkbox at bounding box center [972, 373] width 17 height 14
checkbox input "false"
click at [978, 454] on p-checkbox at bounding box center [972, 446] width 17 height 14
checkbox input "false"
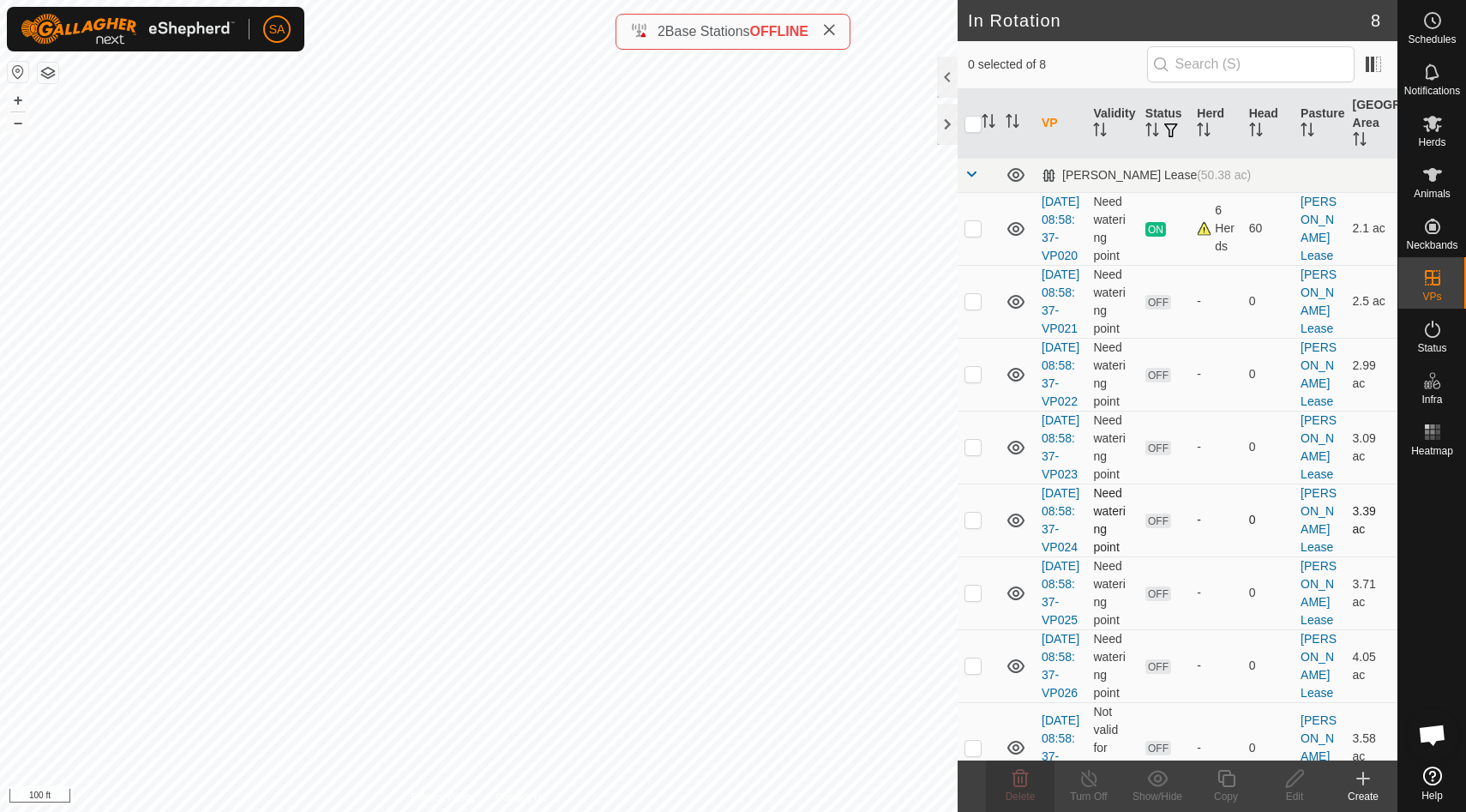
click at [975, 526] on p-checkbox at bounding box center [972, 519] width 17 height 14
click at [974, 526] on p-checkbox at bounding box center [972, 519] width 17 height 14
checkbox input "false"
click at [972, 599] on p-checkbox at bounding box center [972, 592] width 17 height 14
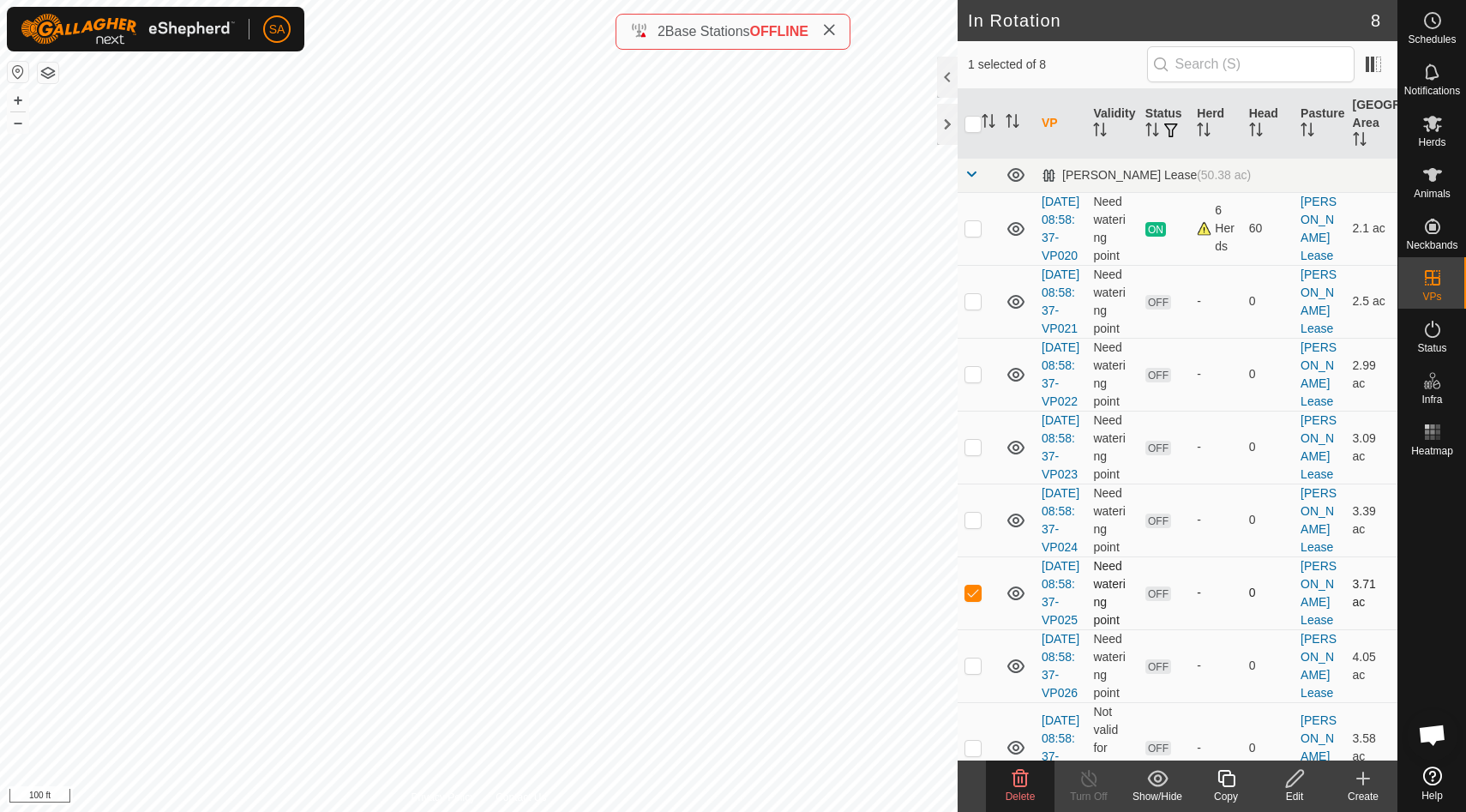
checkbox input "false"
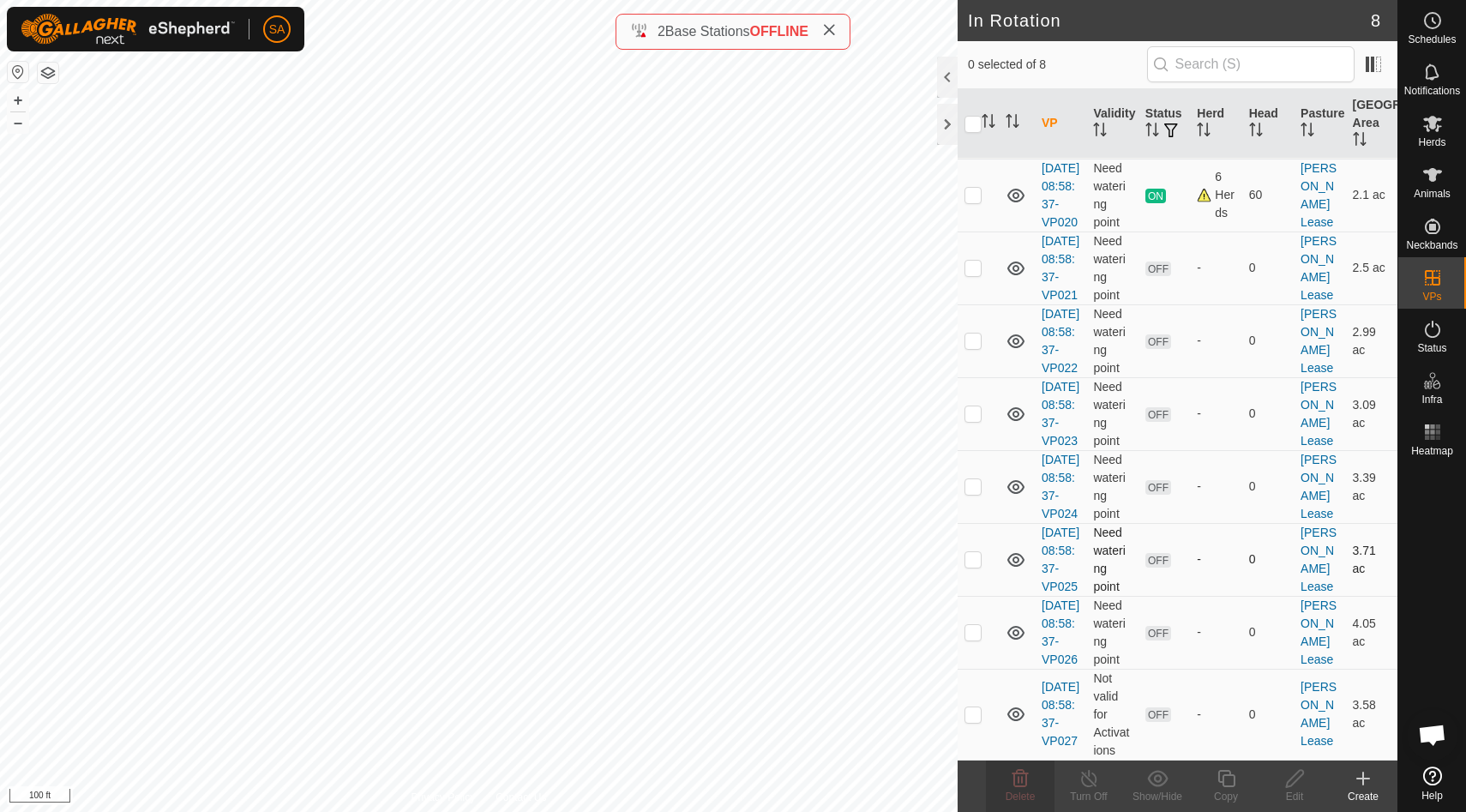
scroll to position [158, 0]
click at [974, 625] on p-checkbox at bounding box center [972, 631] width 17 height 14
checkbox input "false"
click at [979, 715] on p-checkbox at bounding box center [972, 714] width 17 height 14
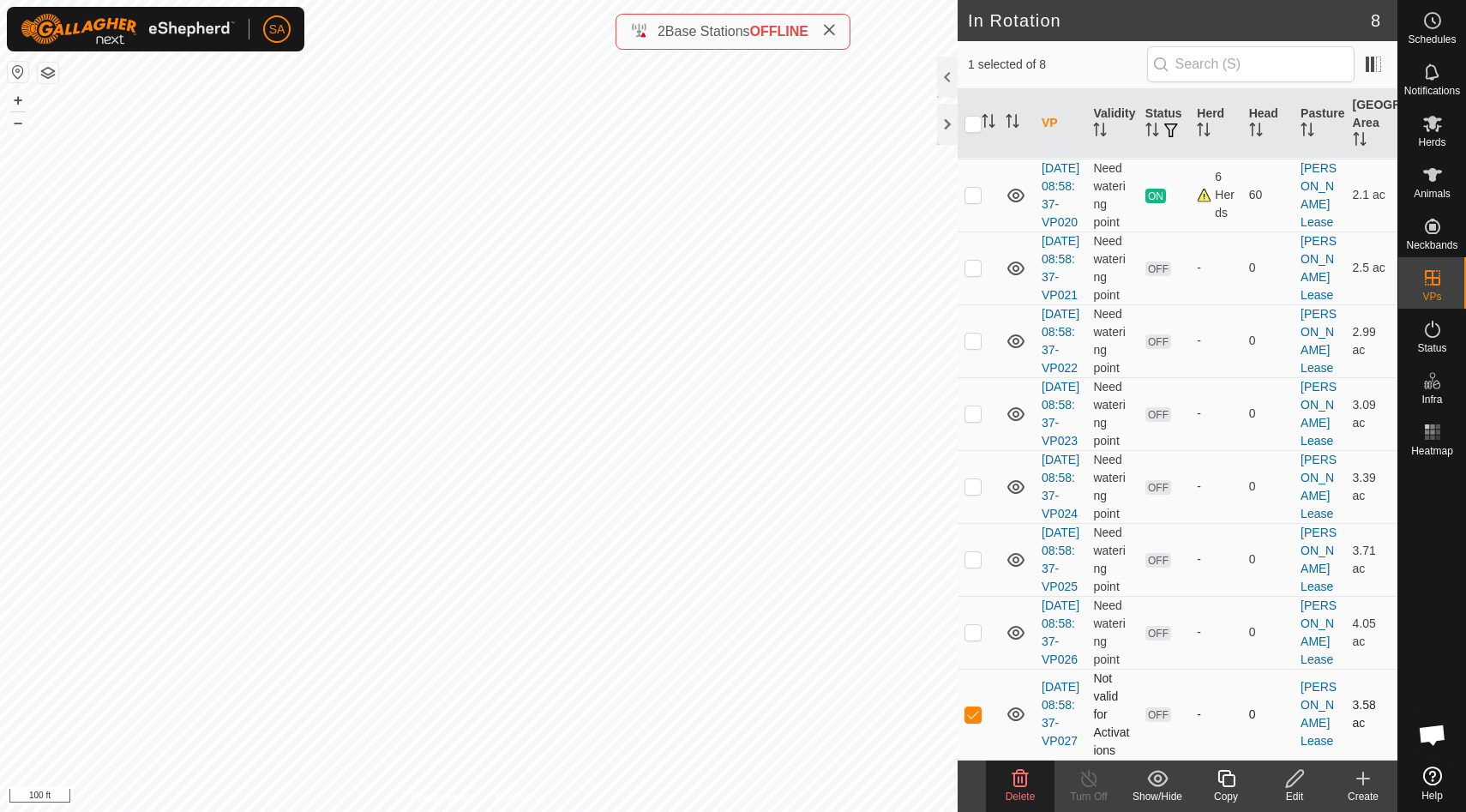
click at [979, 715] on p-checkbox at bounding box center [972, 714] width 17 height 14
checkbox input "false"
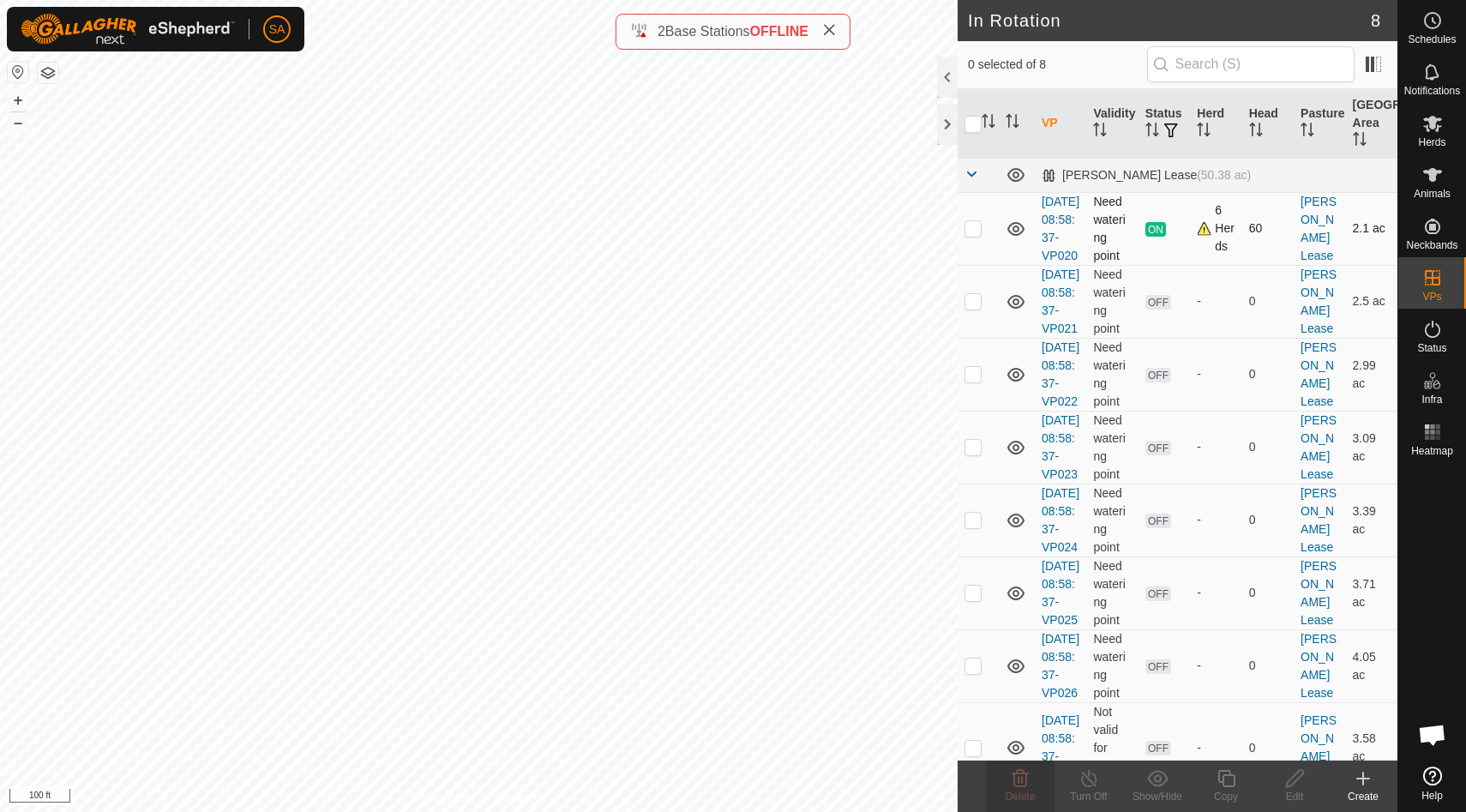
click at [977, 235] on p-checkbox at bounding box center [972, 227] width 17 height 14
checkbox input "false"
click at [942, 134] on div at bounding box center [947, 124] width 21 height 41
